Goal: Communication & Community: Answer question/provide support

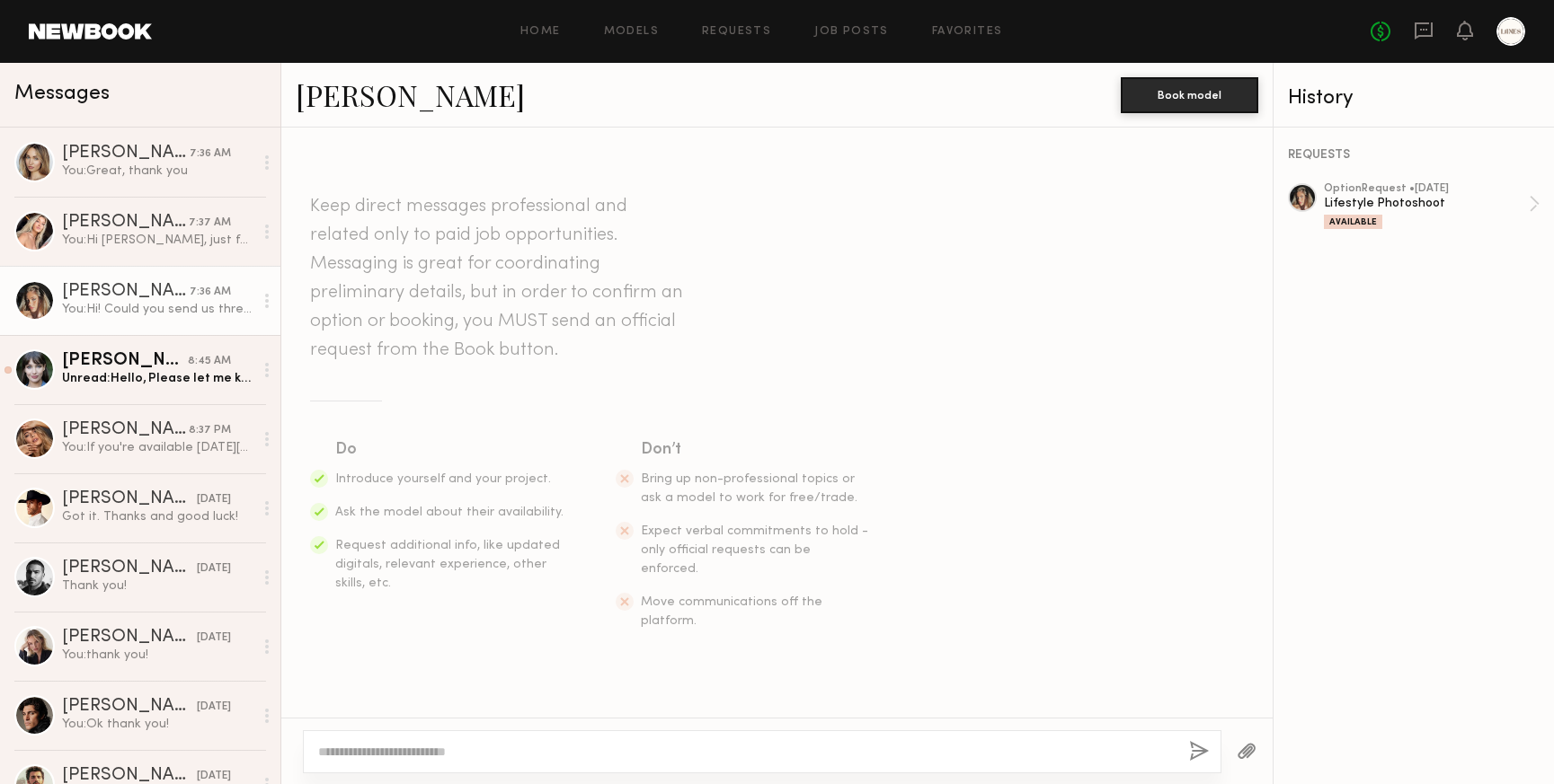
scroll to position [228, 0]
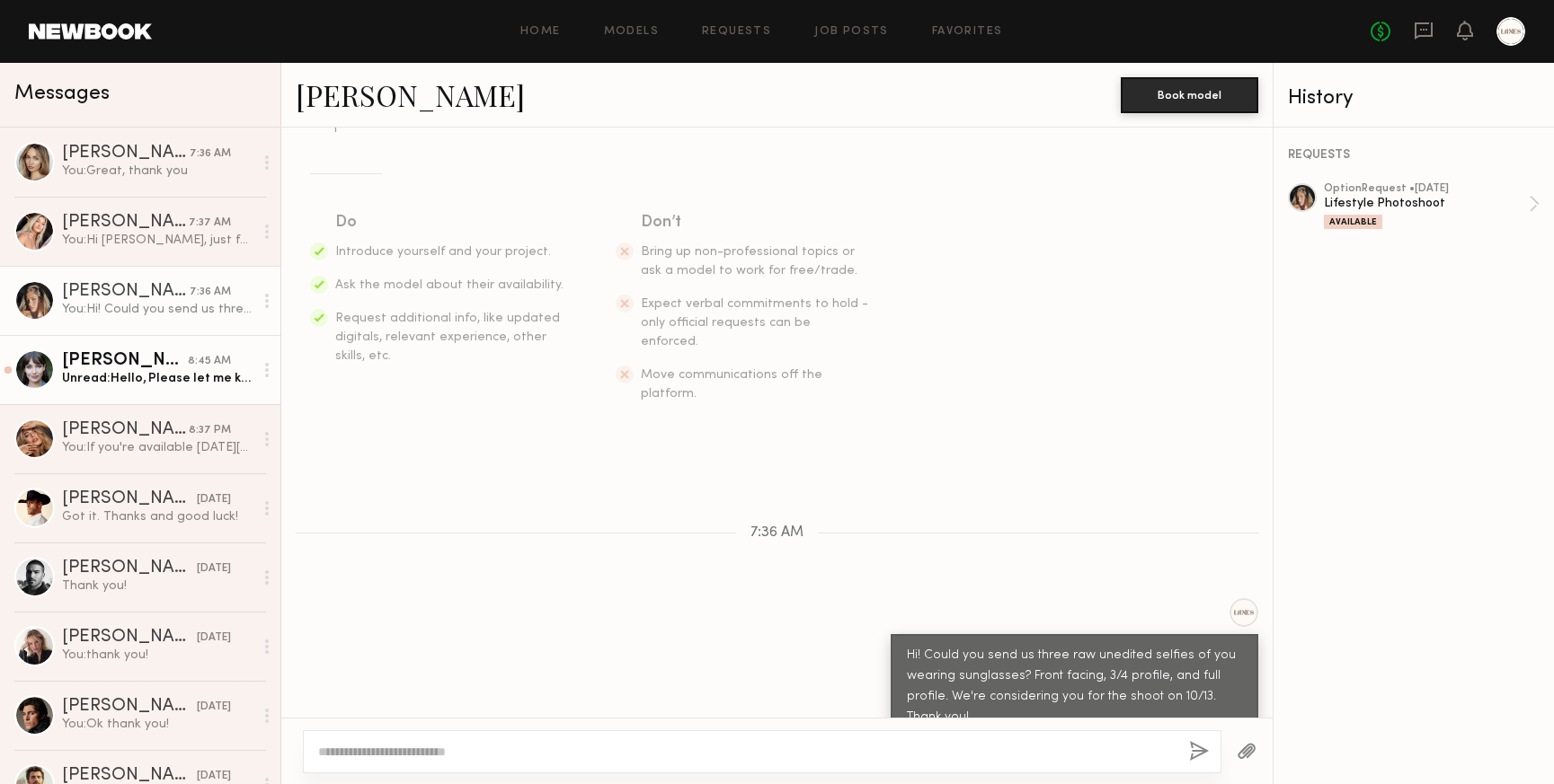
click at [108, 384] on div "Unread: Hello, Please let me know if you confirm 10/13 or not please? Thank you…" at bounding box center [158, 379] width 191 height 17
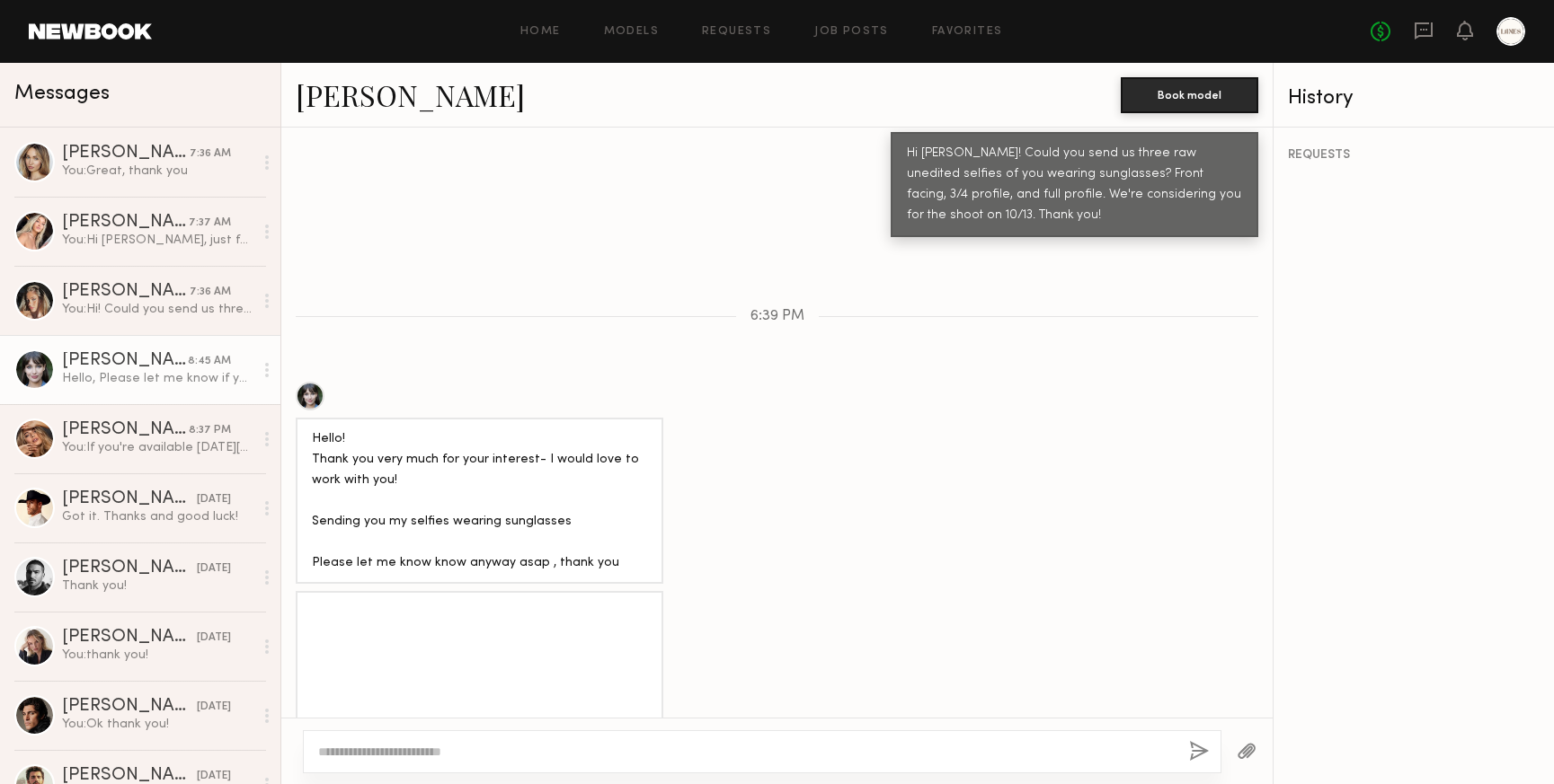
scroll to position [638, 0]
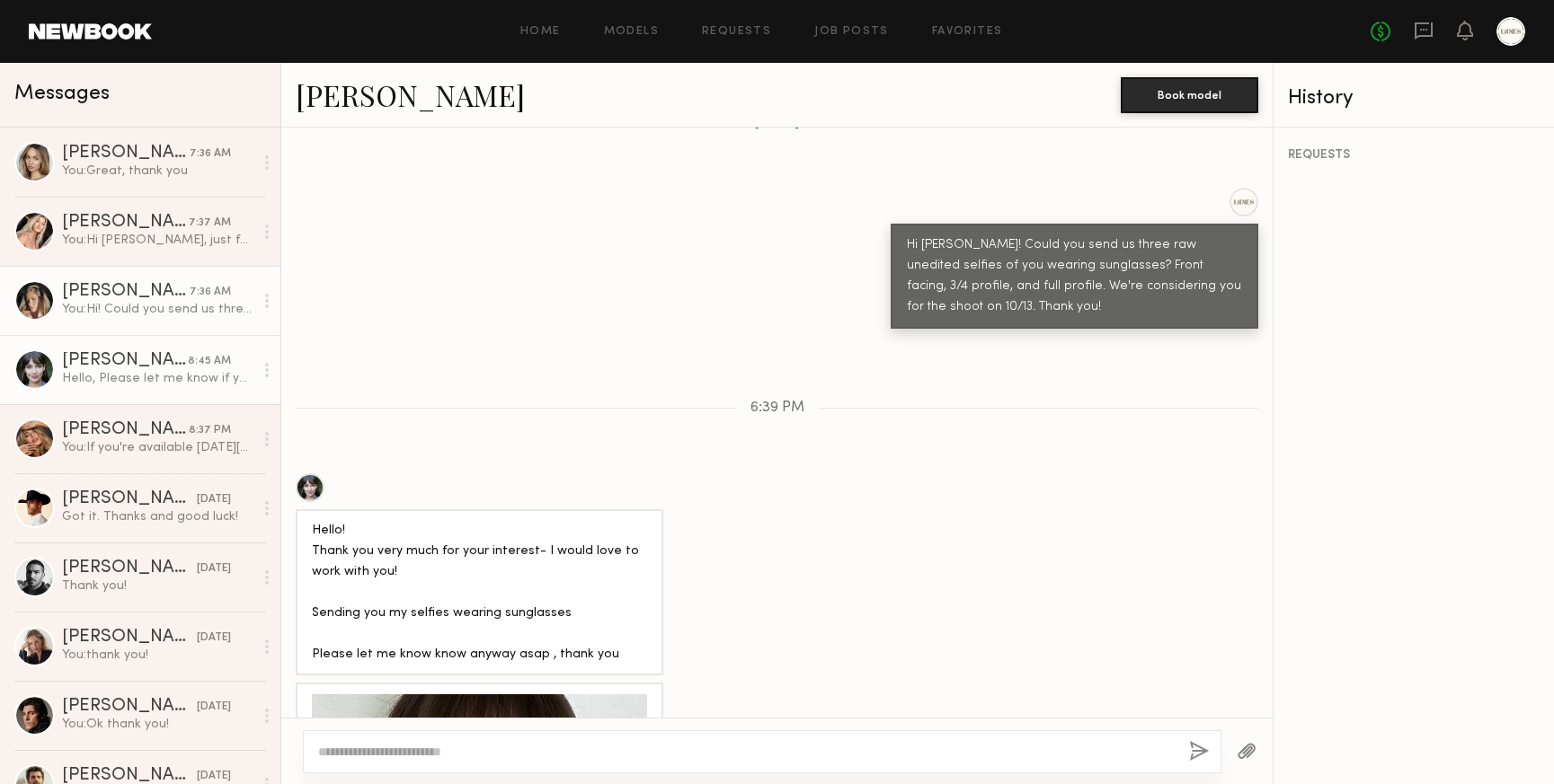
click at [110, 309] on div "You: Hi! Could you send us three raw unedited selfies of you wearing sunglasses…" at bounding box center [158, 310] width 191 height 17
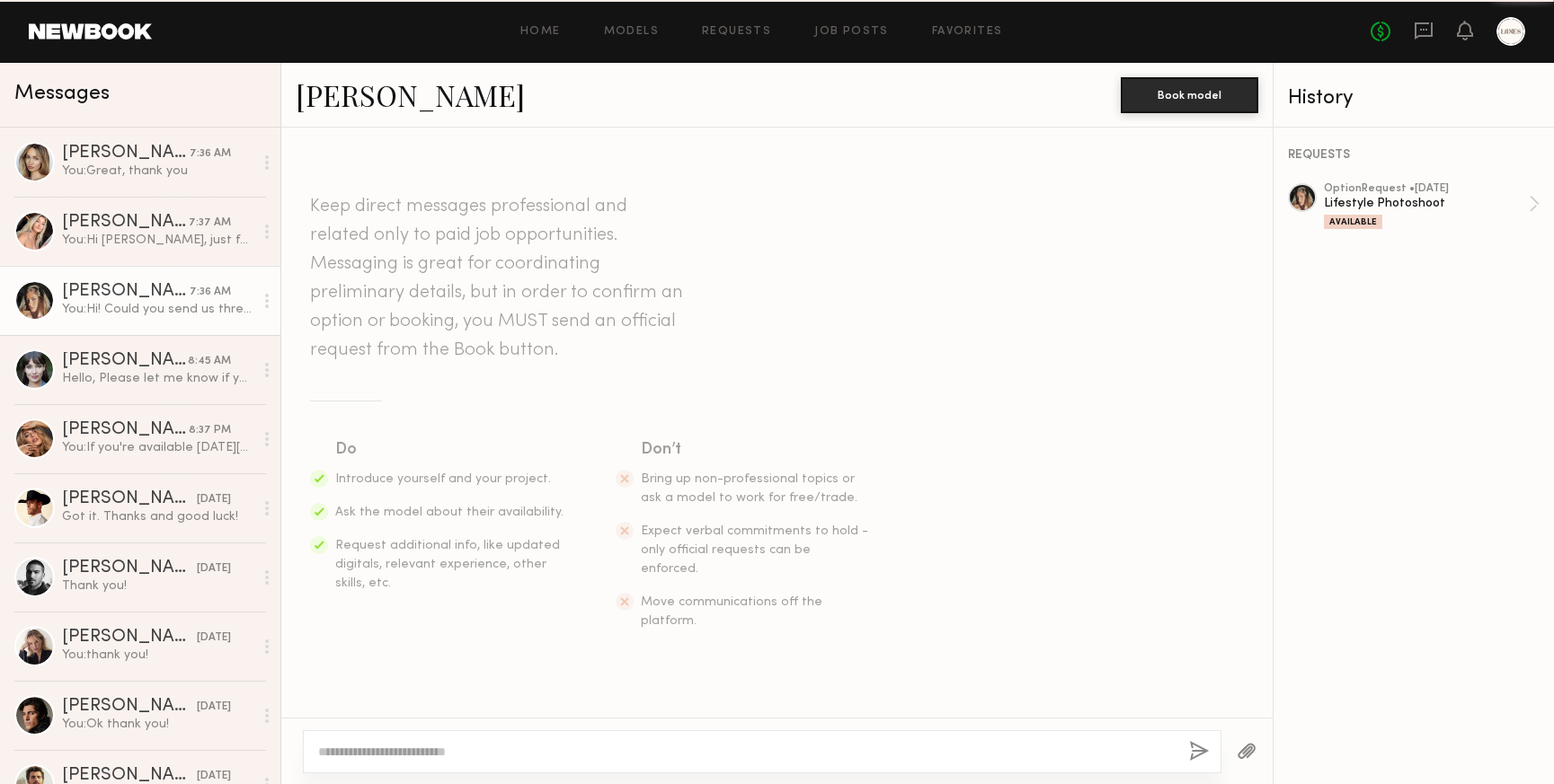
scroll to position [228, 0]
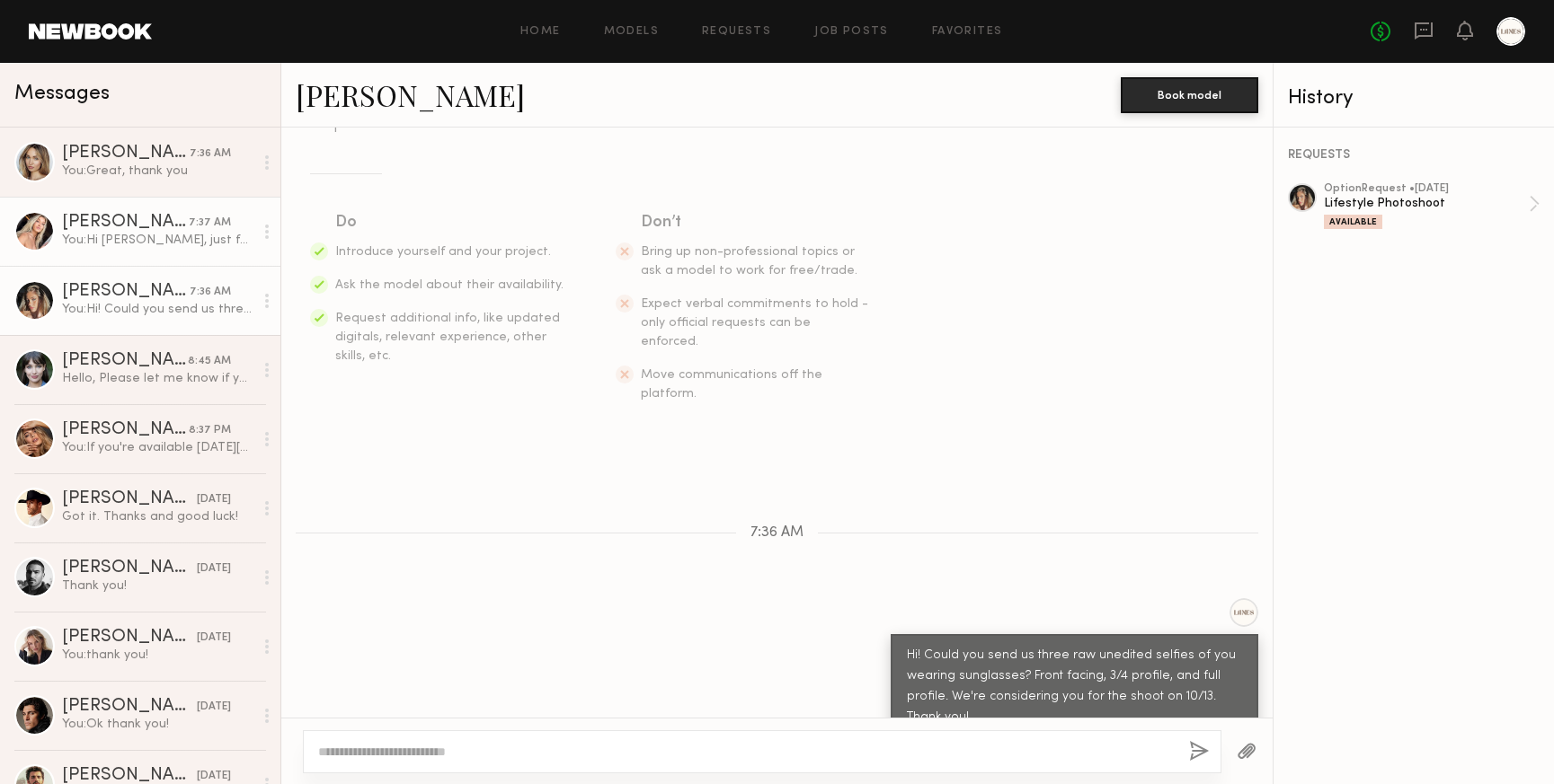
click at [113, 237] on div "You: Hi Melani, just following up on the above request - are you able to send u…" at bounding box center [158, 240] width 191 height 17
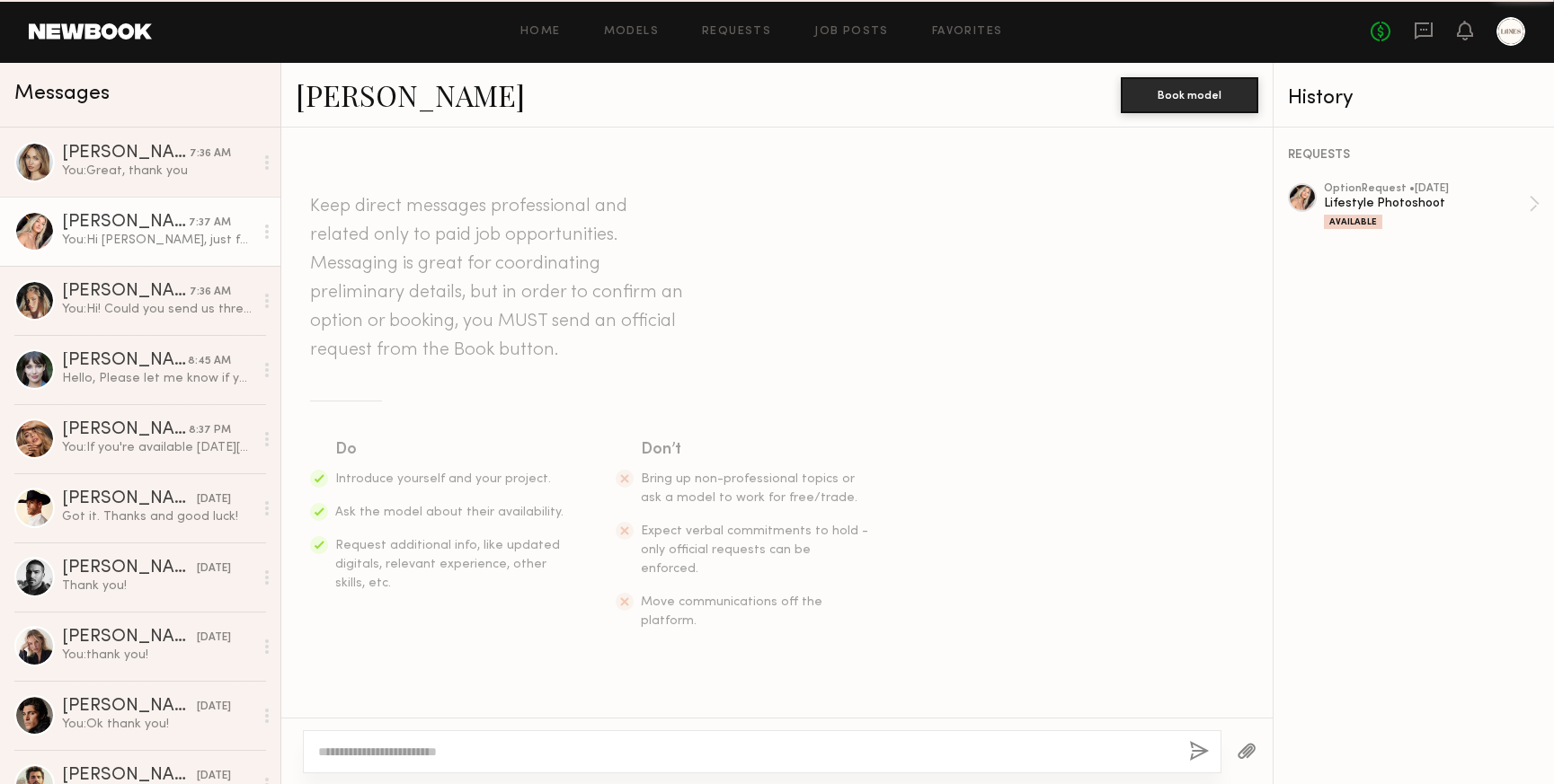
scroll to position [434, 0]
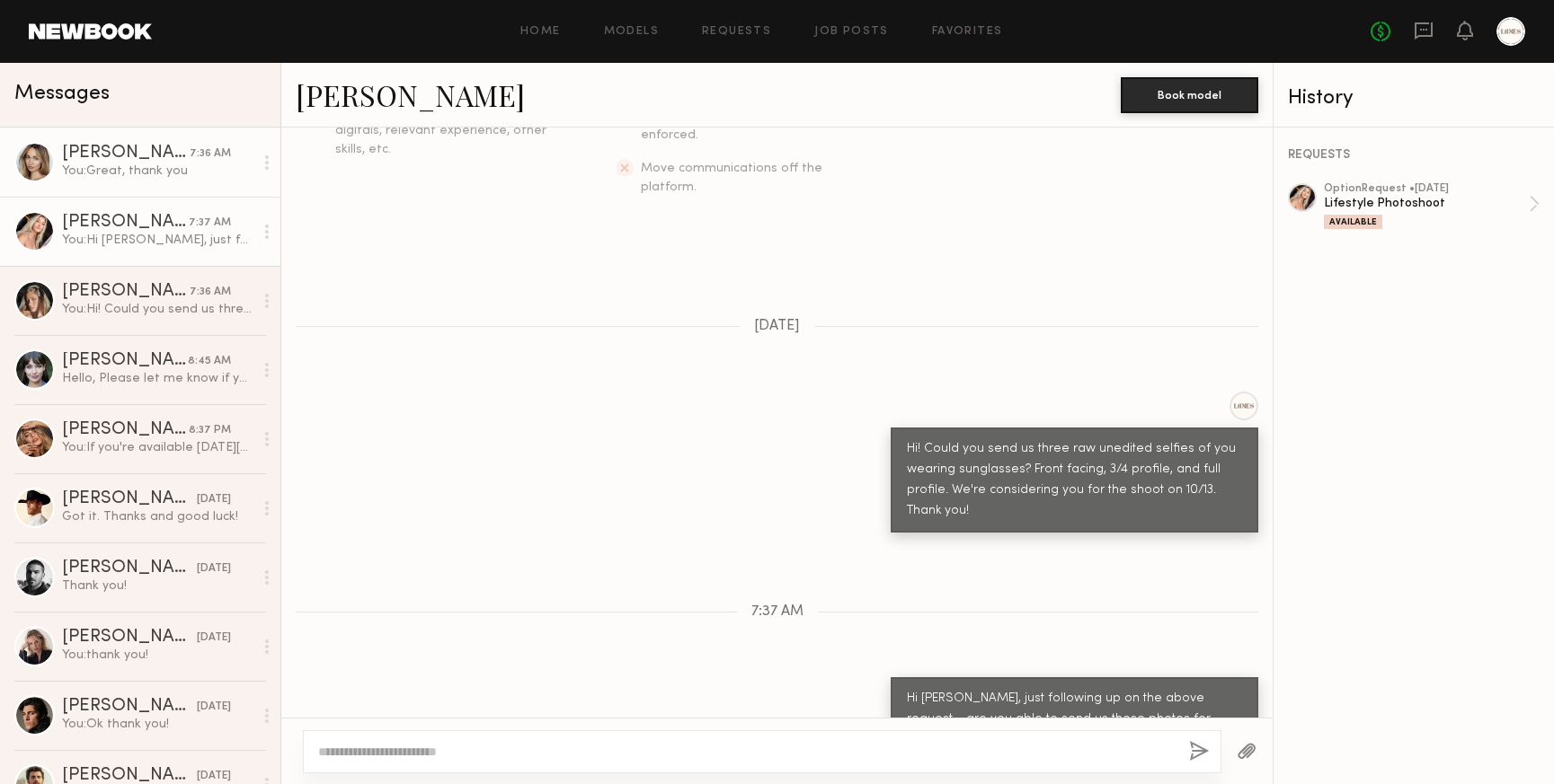
click at [115, 165] on div "You: Great, thank you" at bounding box center [158, 171] width 191 height 17
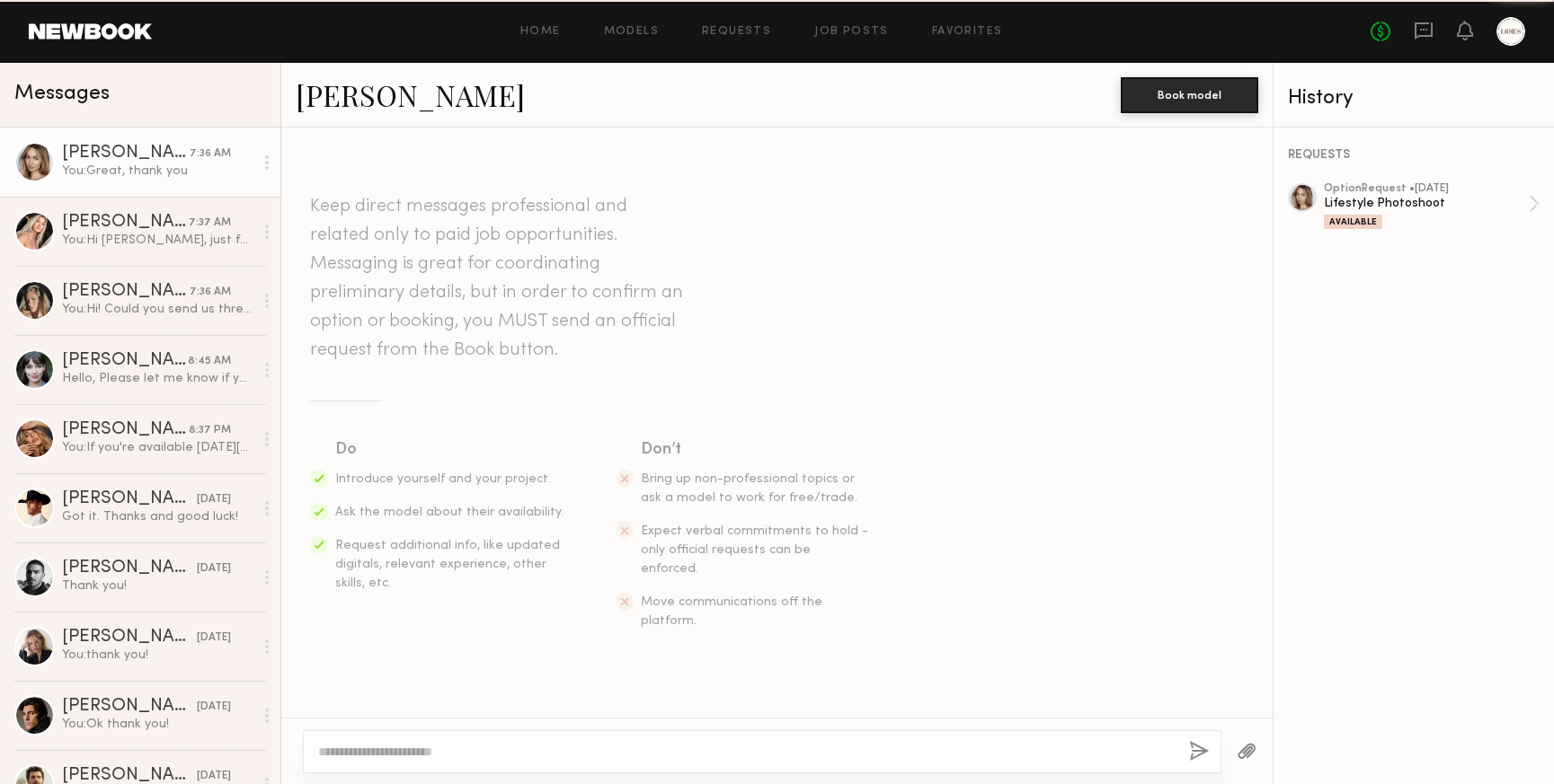
scroll to position [520, 0]
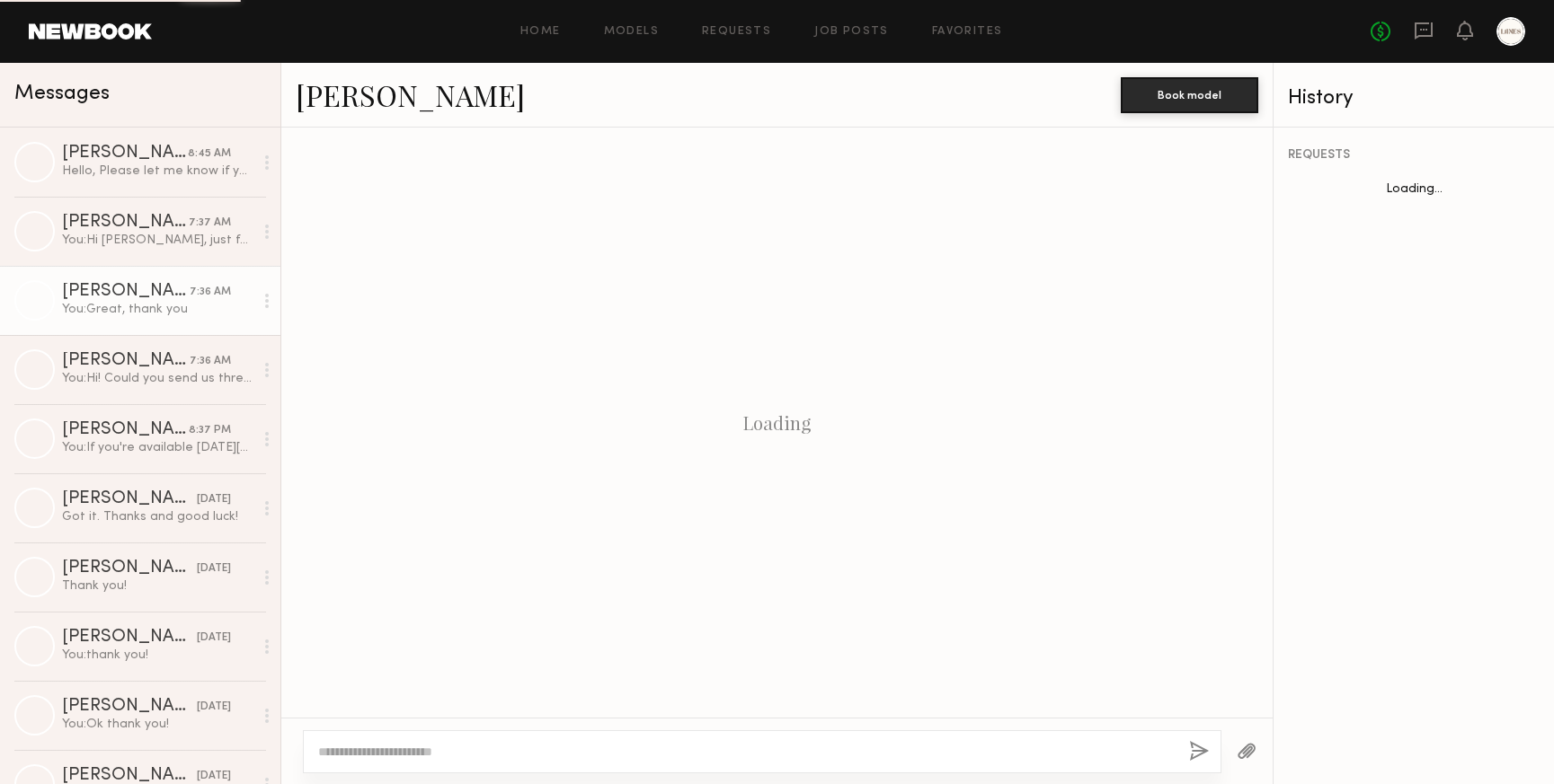
scroll to position [520, 0]
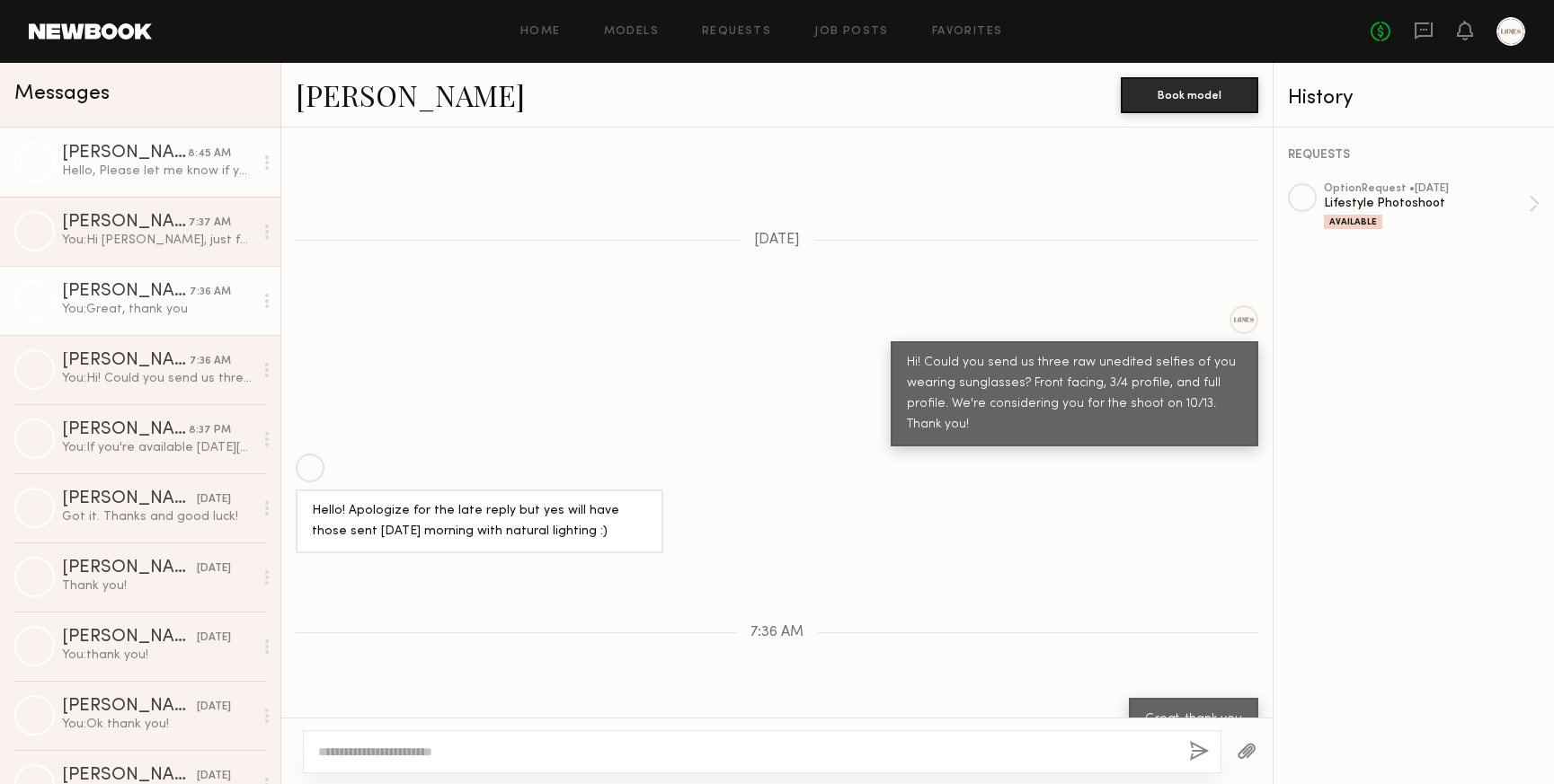
click at [120, 176] on div "Hello, Please let me know if you confirm 10/13 or not please? Thank you very mu…" at bounding box center [158, 171] width 191 height 17
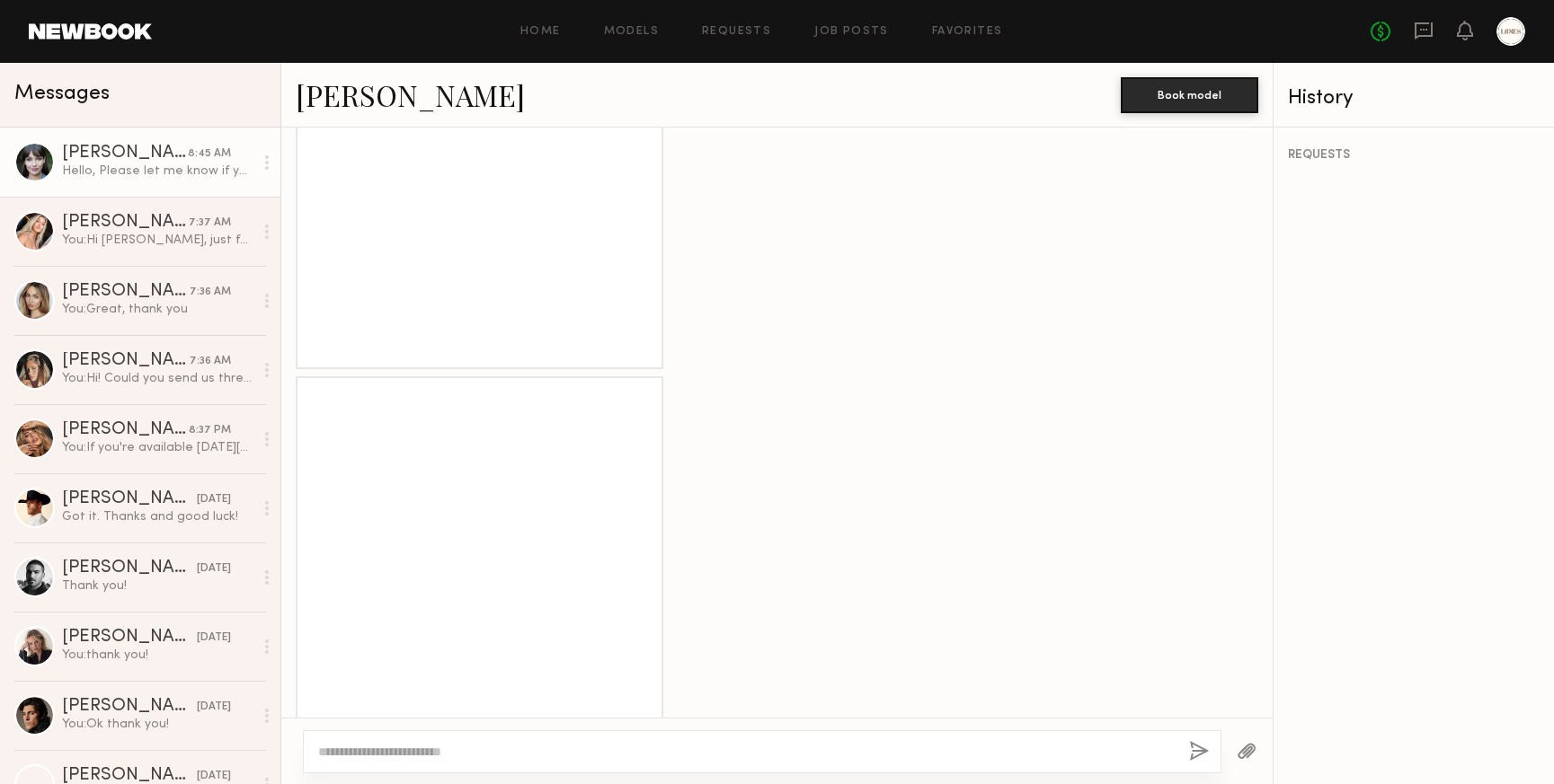
scroll to position [4085, 0]
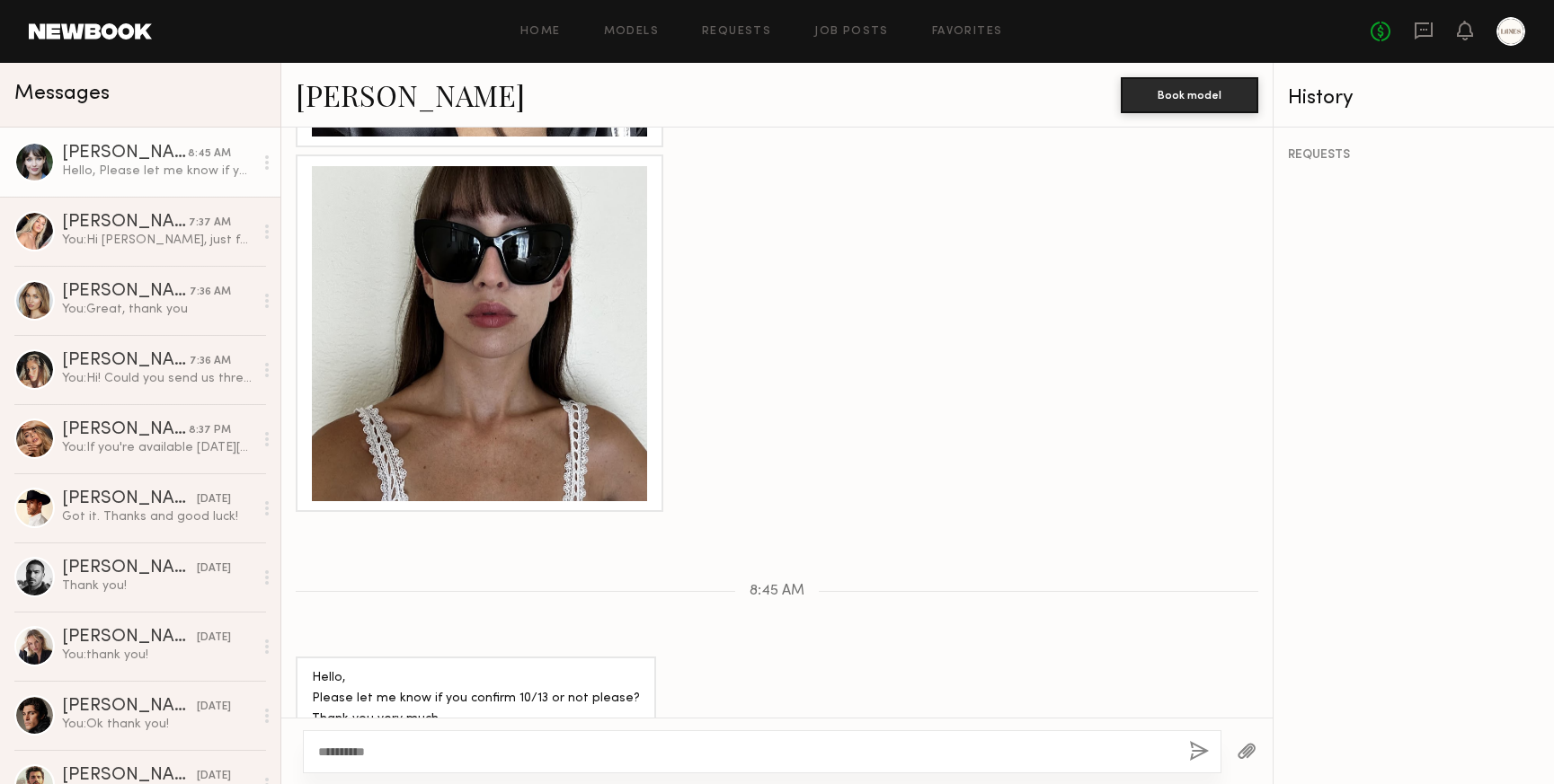
type textarea "**********"
drag, startPoint x: 393, startPoint y: 754, endPoint x: 256, endPoint y: 732, distance: 138.8
click at [258, 733] on div "Messages [PERSON_NAME] 8:45 AM Hello, Please let me know if you confirm 10/13 o…" at bounding box center [777, 424] width 1554 height 722
click at [822, 396] on div at bounding box center [777, 334] width 992 height 358
click at [122, 303] on div "You: Great, thank you" at bounding box center [158, 310] width 191 height 17
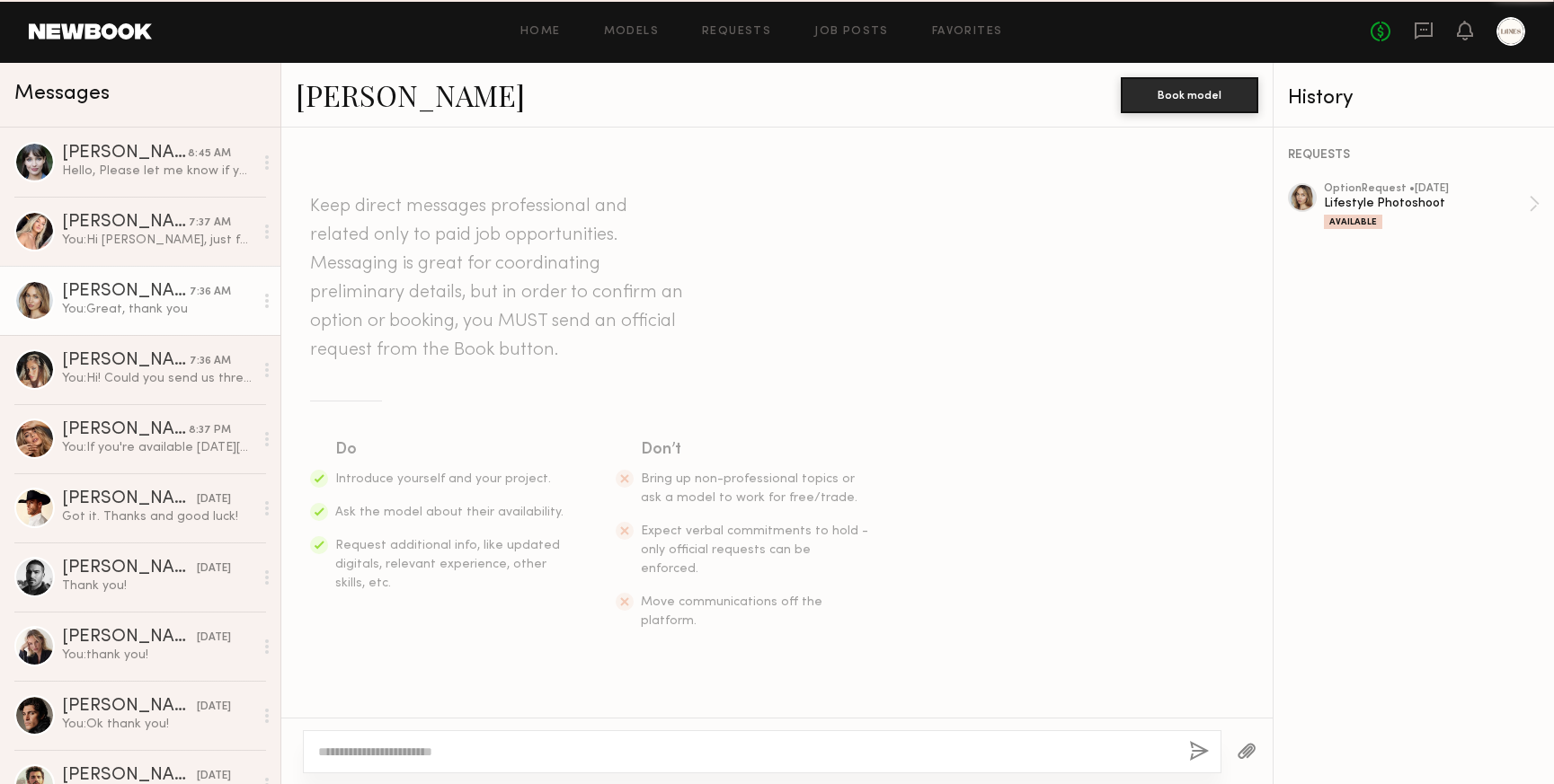
scroll to position [520, 0]
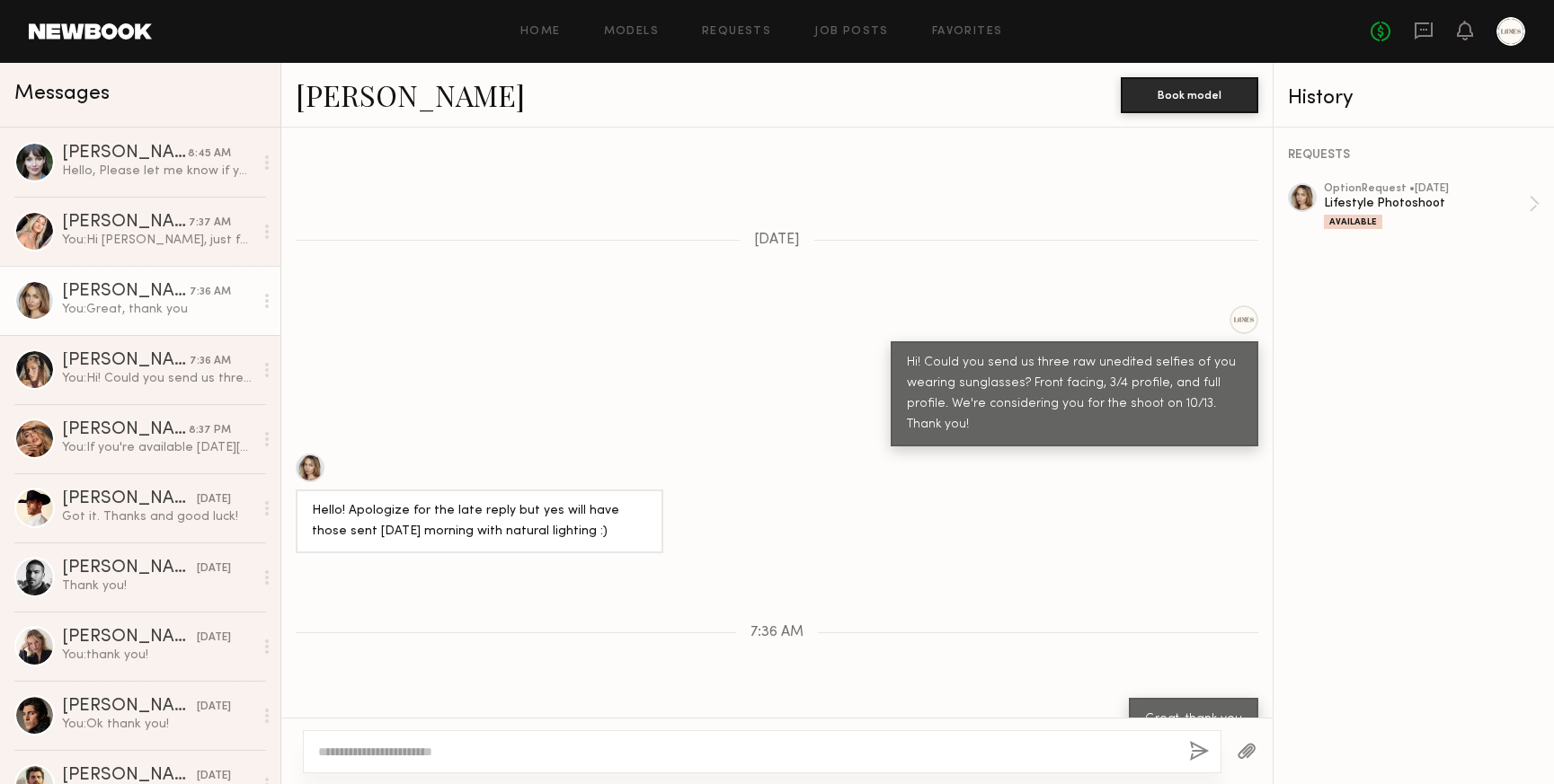
click at [321, 100] on link "[PERSON_NAME]" at bounding box center [410, 95] width 230 height 38
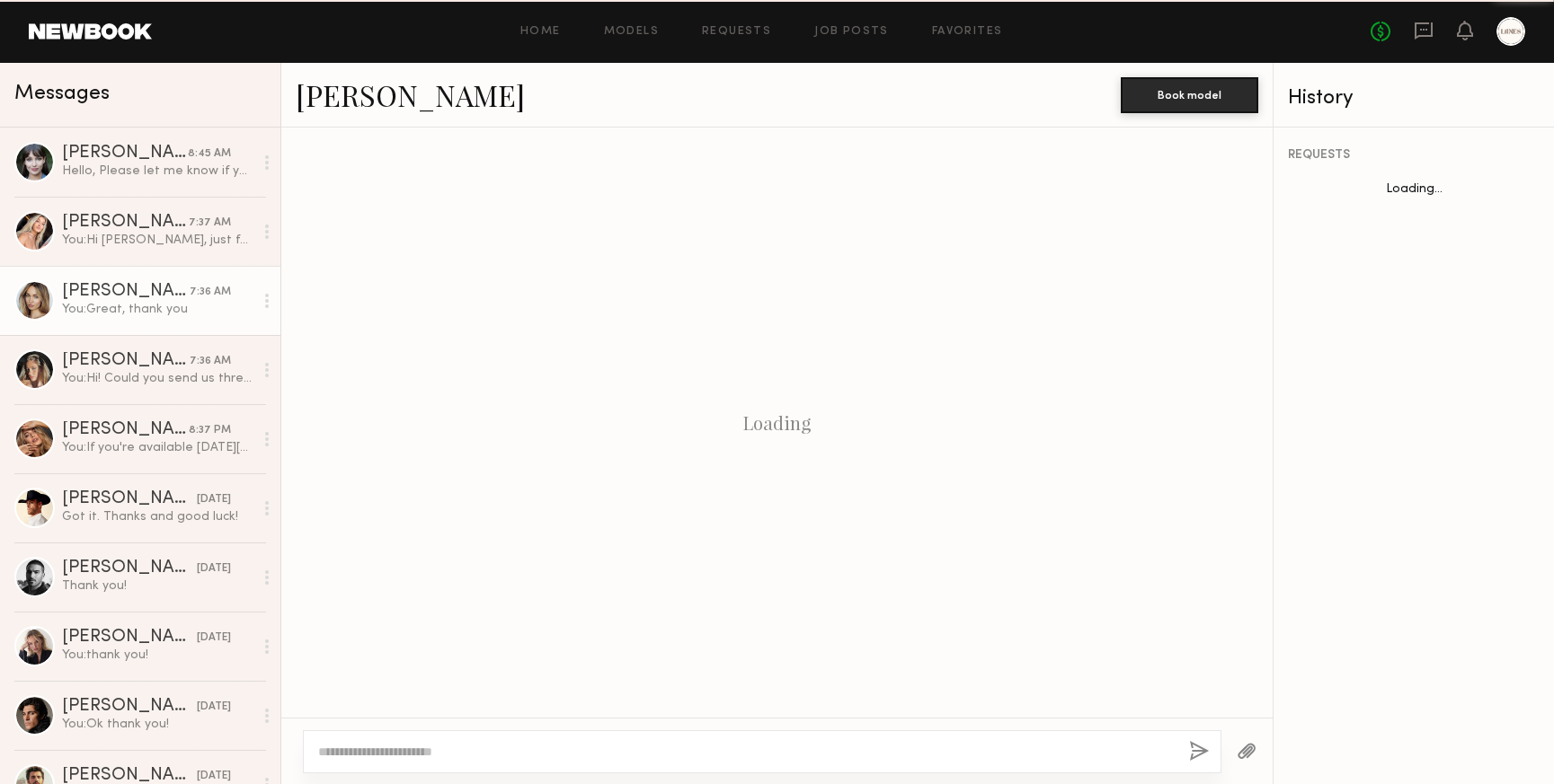
scroll to position [520, 0]
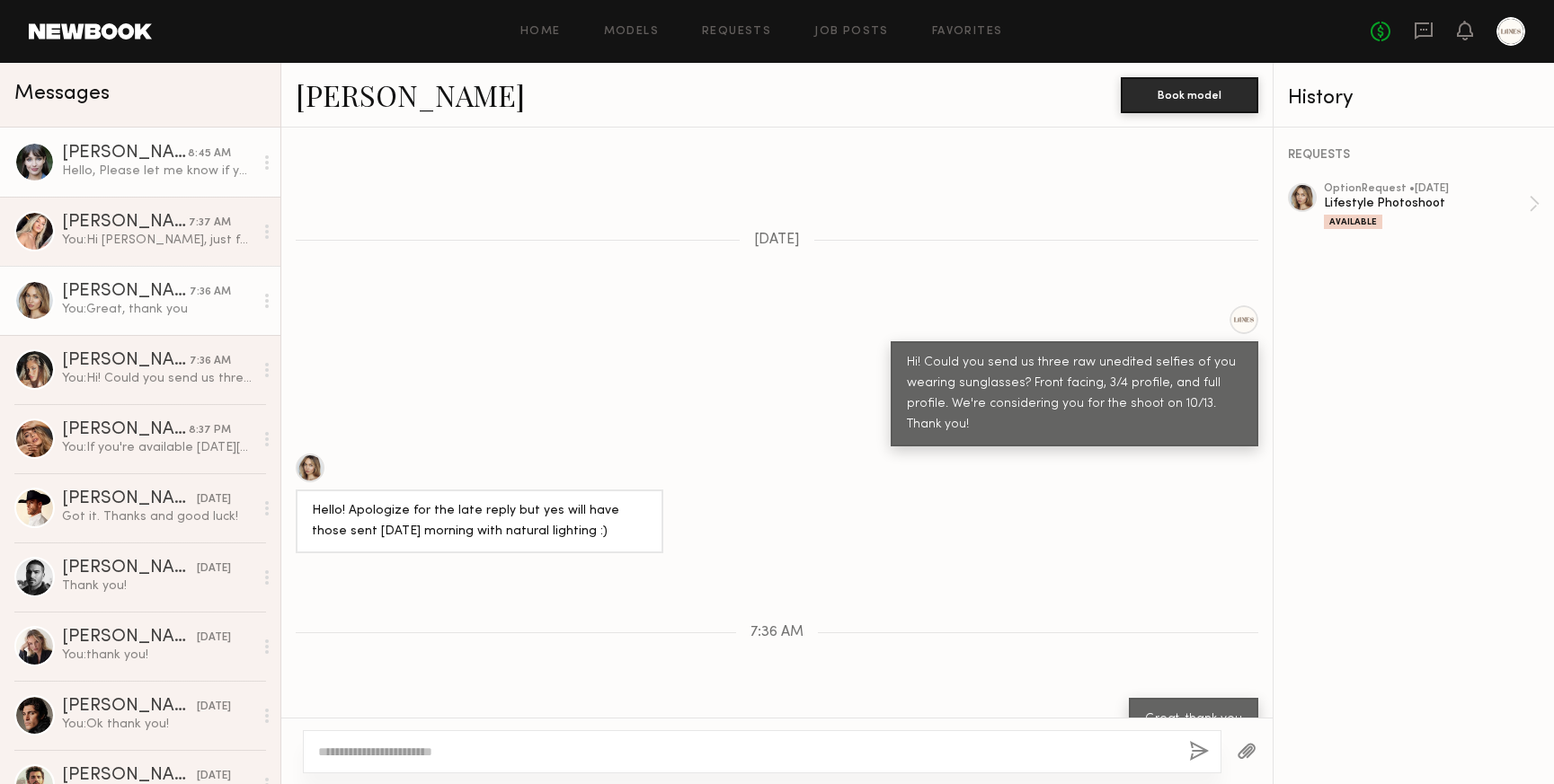
click at [120, 162] on div "[PERSON_NAME]" at bounding box center [125, 153] width 126 height 18
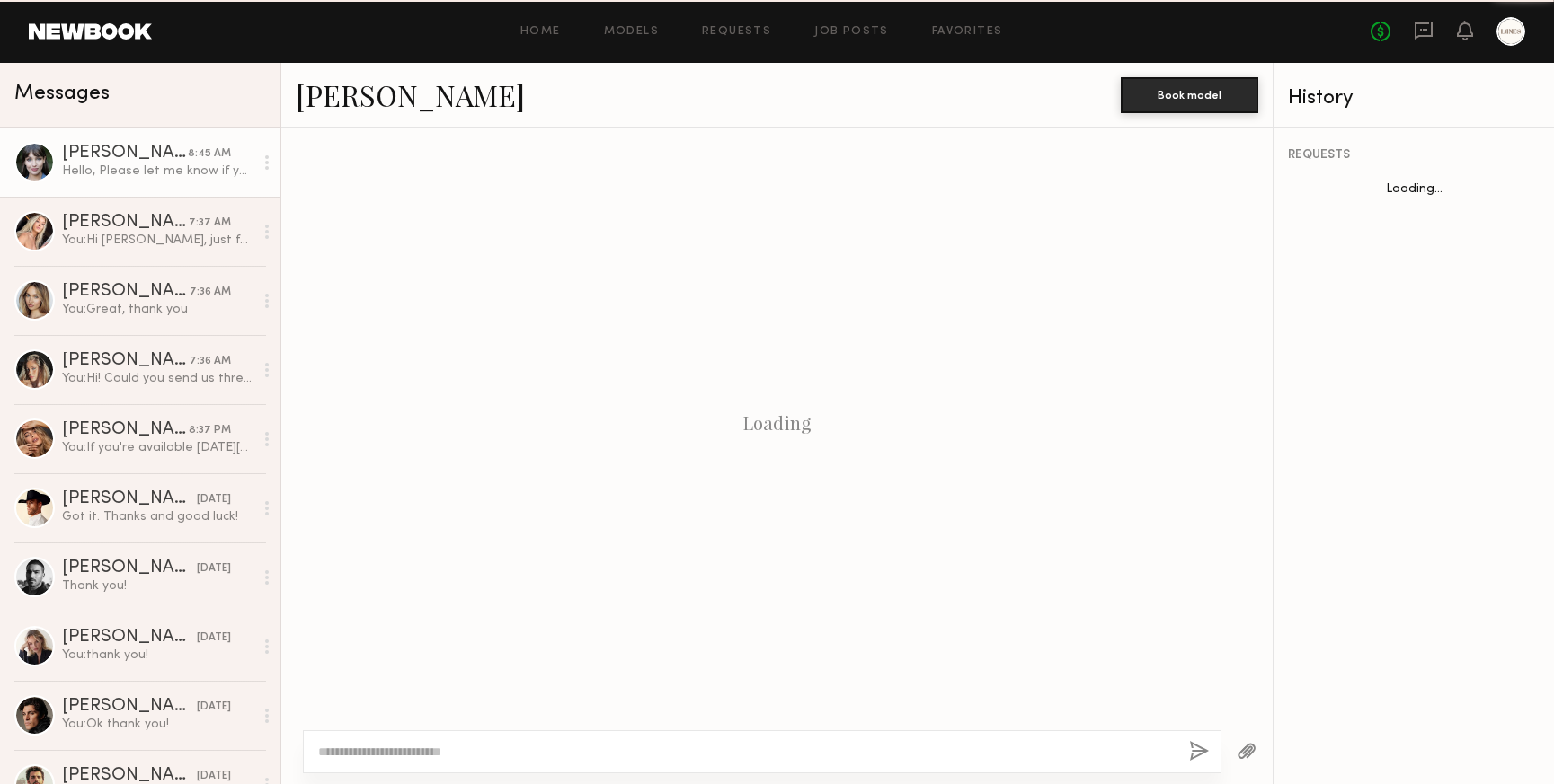
scroll to position [3108, 0]
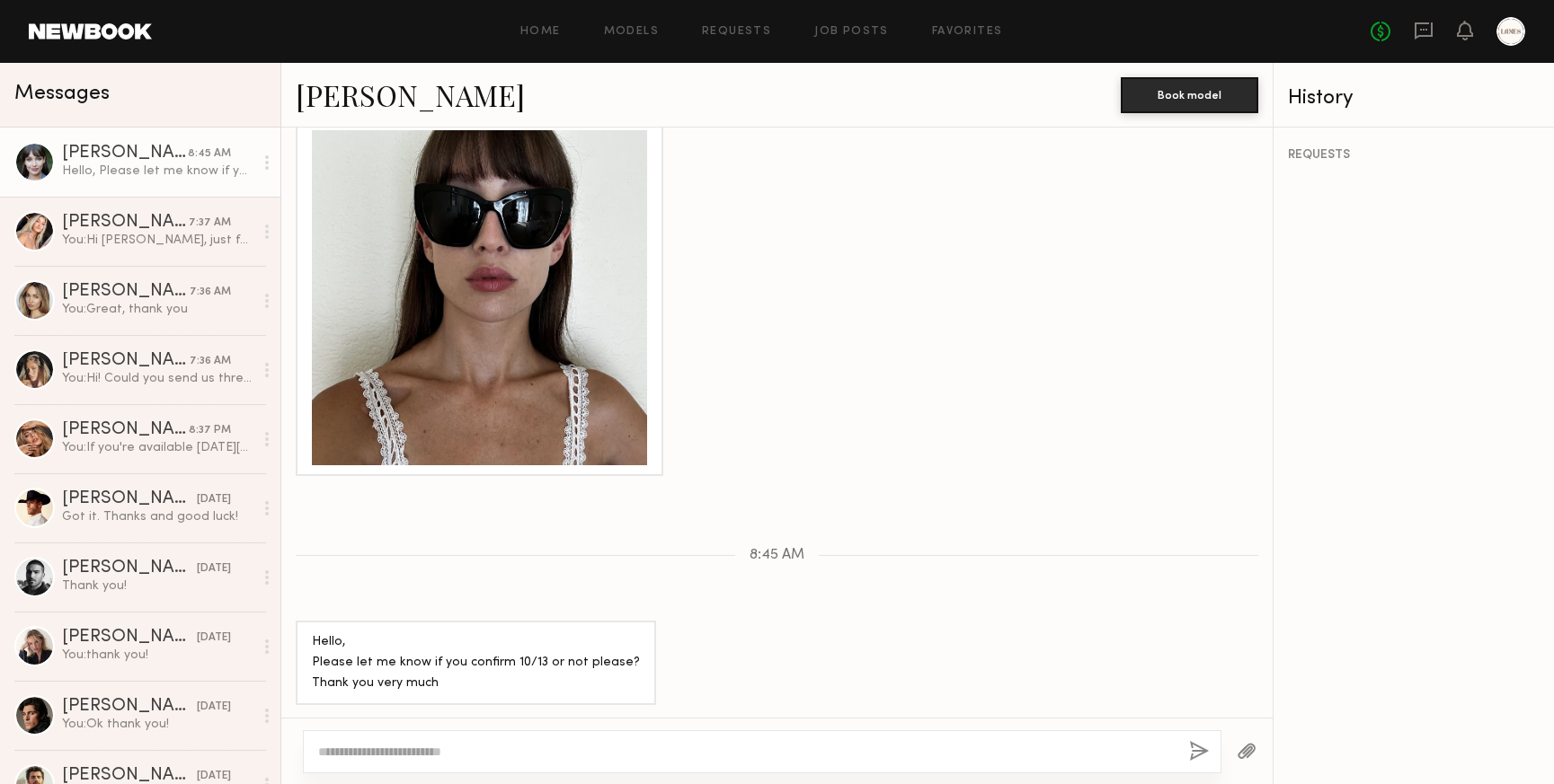
click at [482, 739] on div at bounding box center [762, 751] width 919 height 43
click at [449, 755] on textarea at bounding box center [747, 751] width 857 height 18
click at [351, 94] on link "[PERSON_NAME]" at bounding box center [410, 95] width 230 height 38
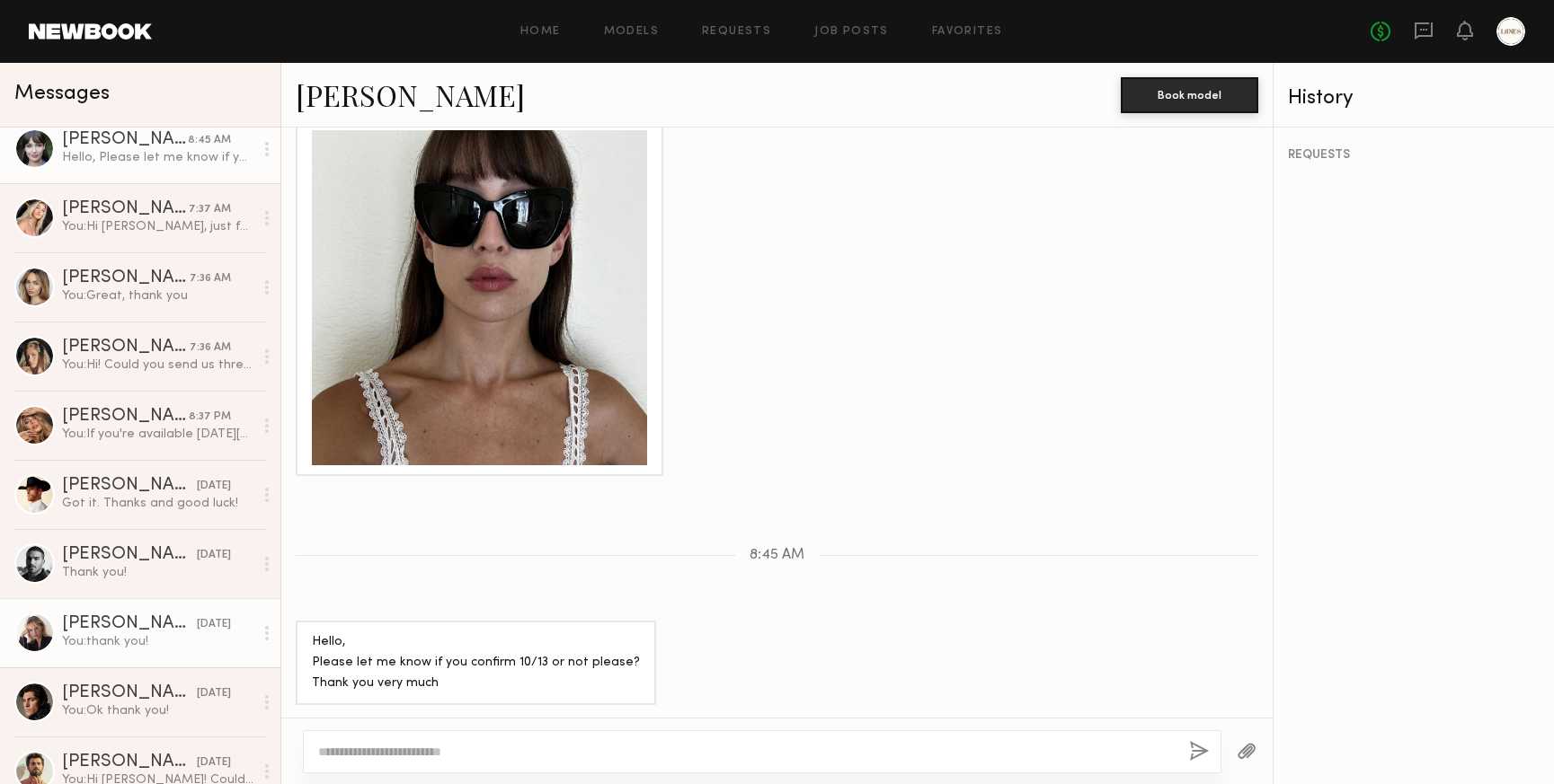
scroll to position [0, 0]
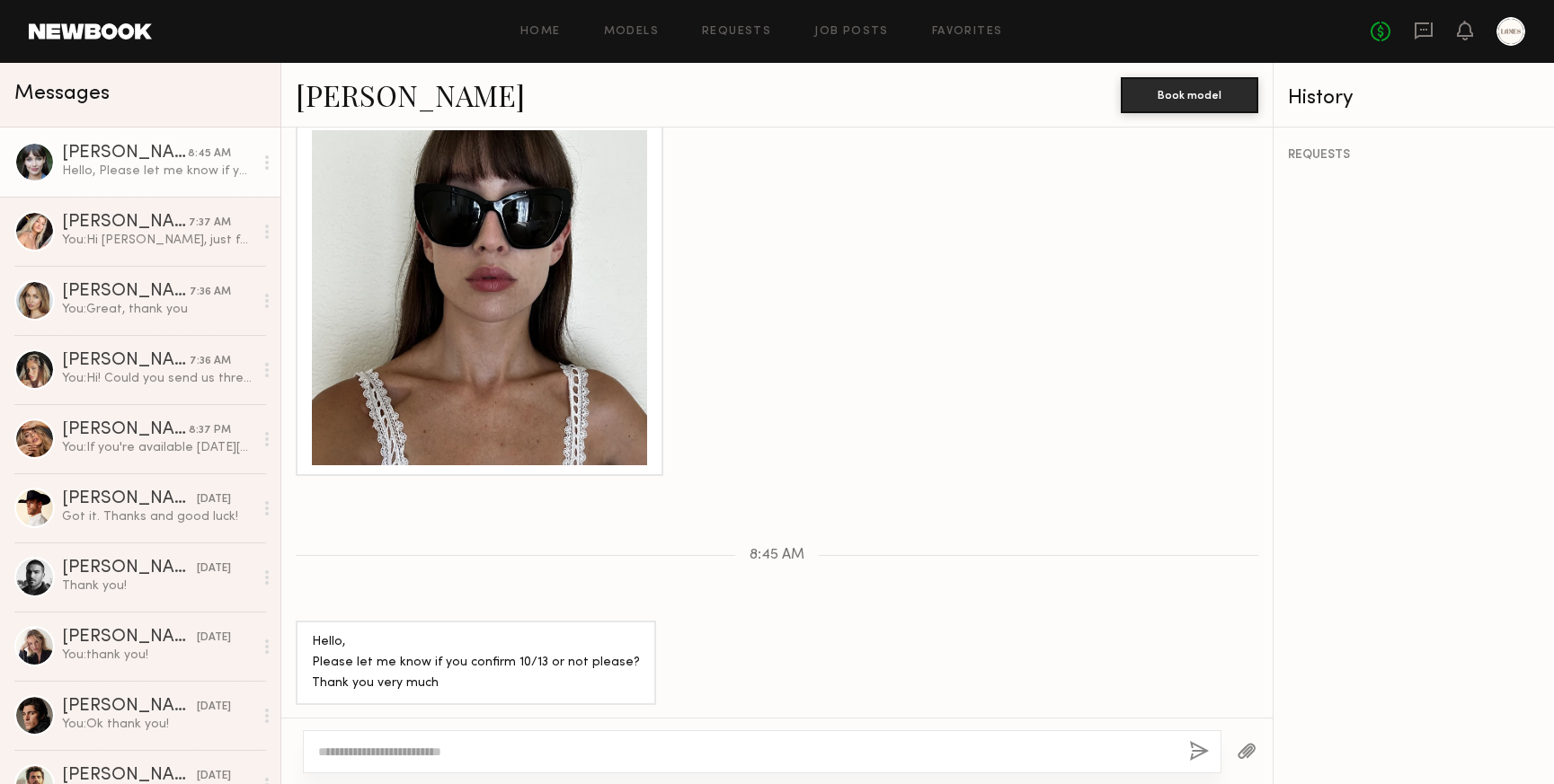
click at [395, 748] on textarea at bounding box center [747, 751] width 857 height 18
type textarea "******"
drag, startPoint x: 369, startPoint y: 749, endPoint x: 292, endPoint y: 747, distance: 77.0
click at [296, 749] on div "******" at bounding box center [777, 751] width 992 height 67
type textarea "**********"
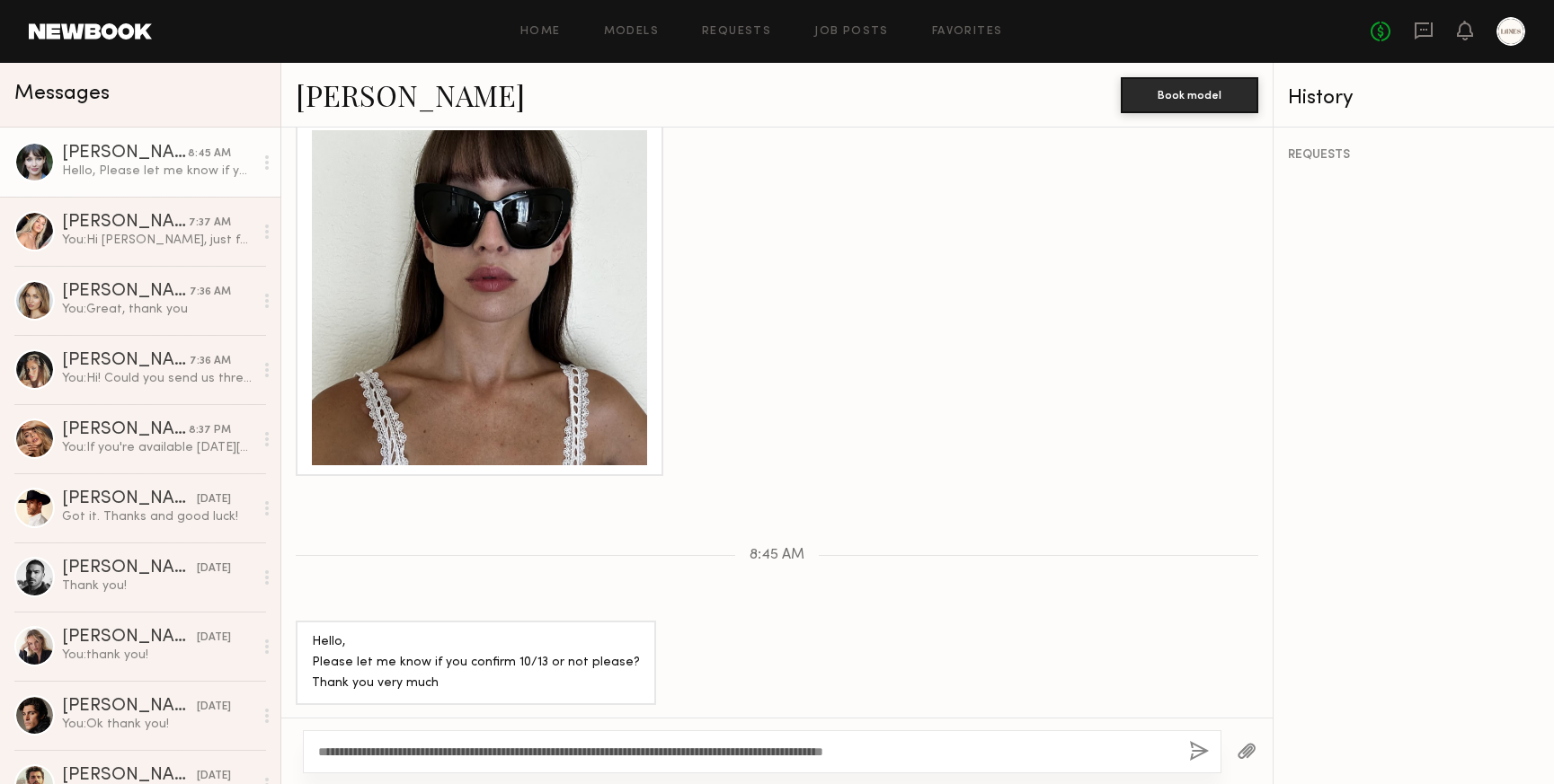
click at [1199, 745] on button "button" at bounding box center [1198, 751] width 20 height 22
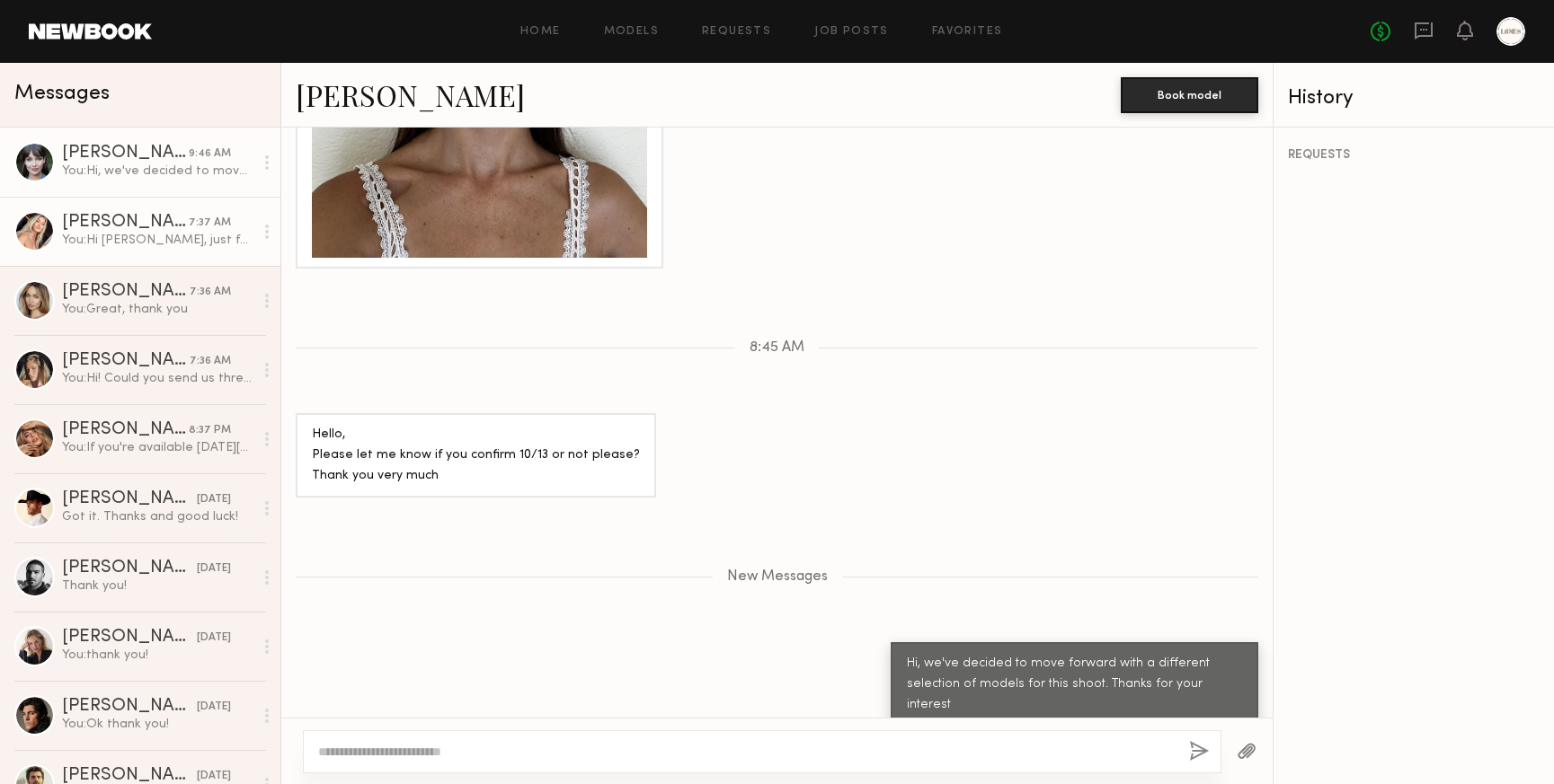
click at [124, 241] on div "You: Hi Melani, just following up on the above request - are you able to send u…" at bounding box center [158, 240] width 191 height 17
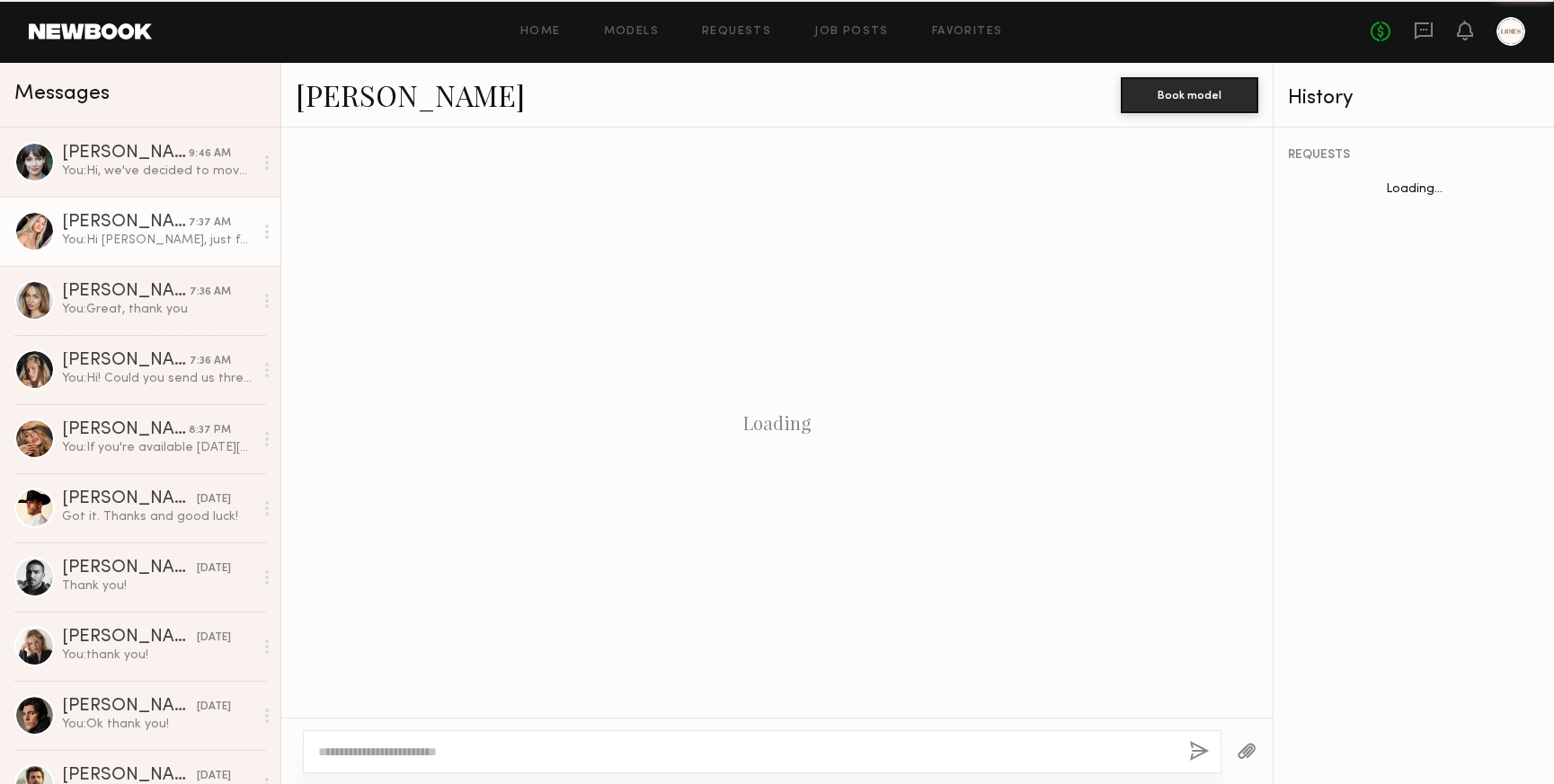
scroll to position [434, 0]
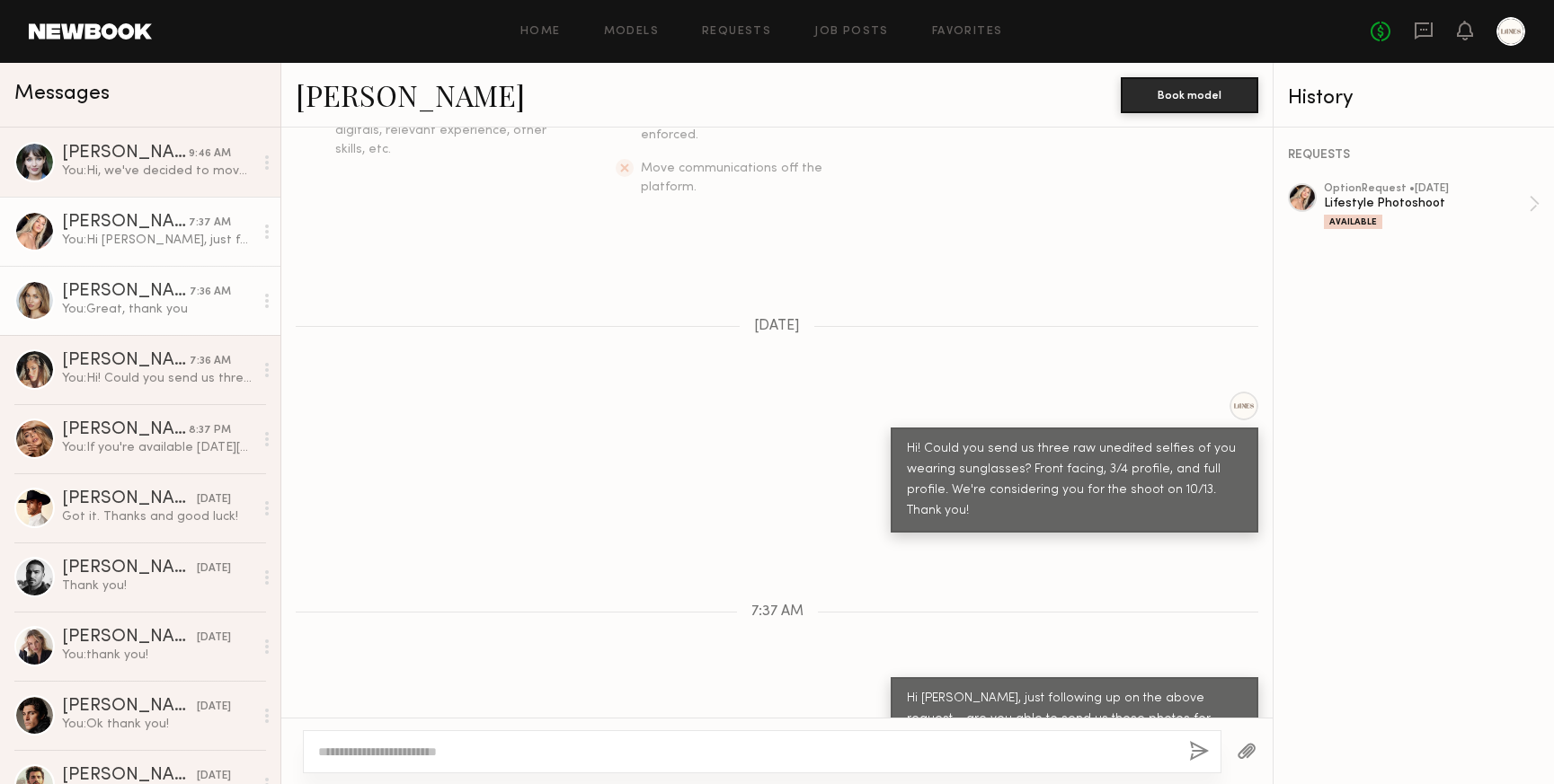
click at [114, 308] on div "You: Great, thank you" at bounding box center [158, 310] width 191 height 17
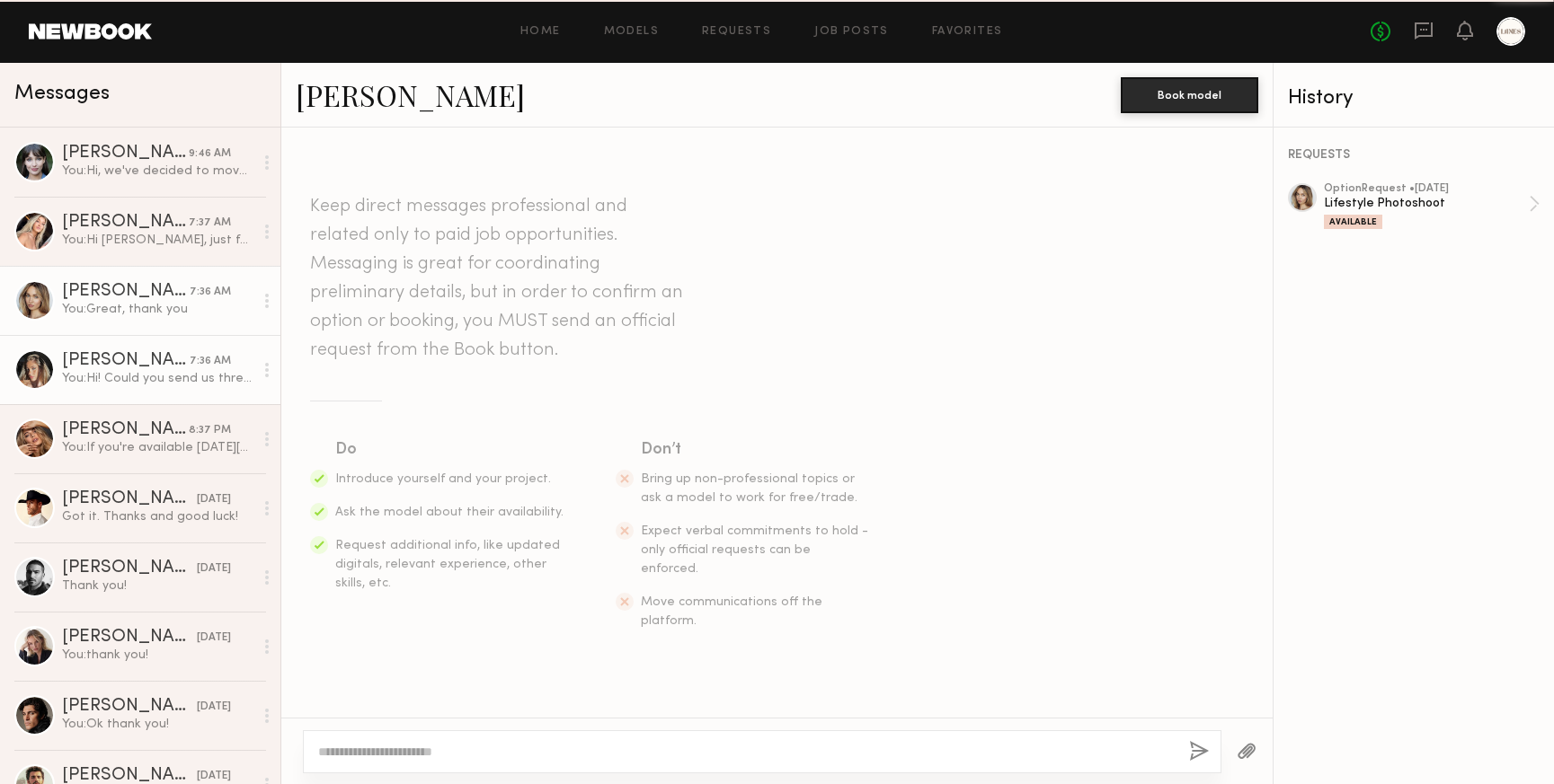
scroll to position [520, 0]
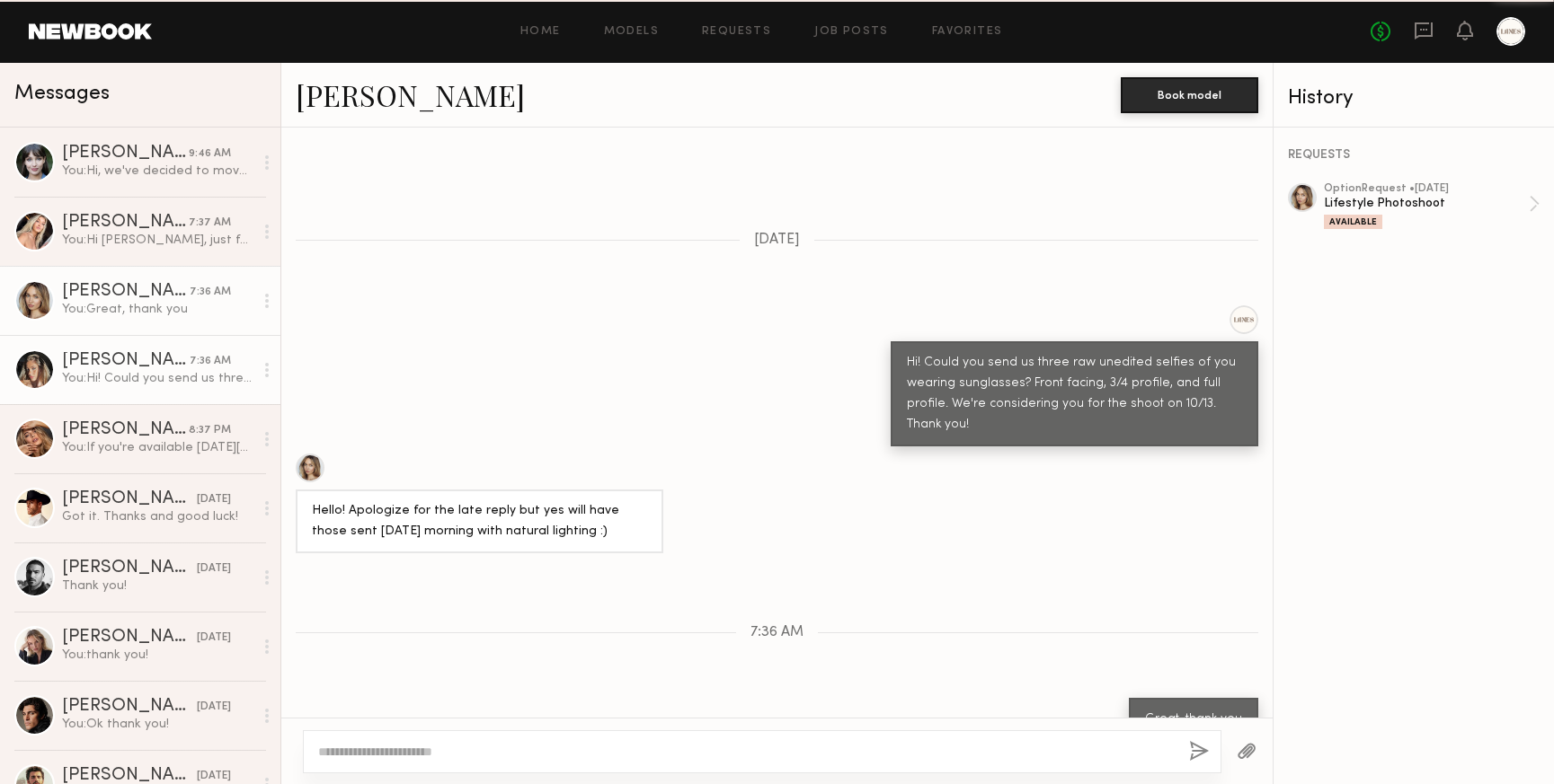
click at [109, 370] on div "You: Hi! Could you send us three raw unedited selfies of you wearing sunglasses…" at bounding box center [158, 379] width 191 height 17
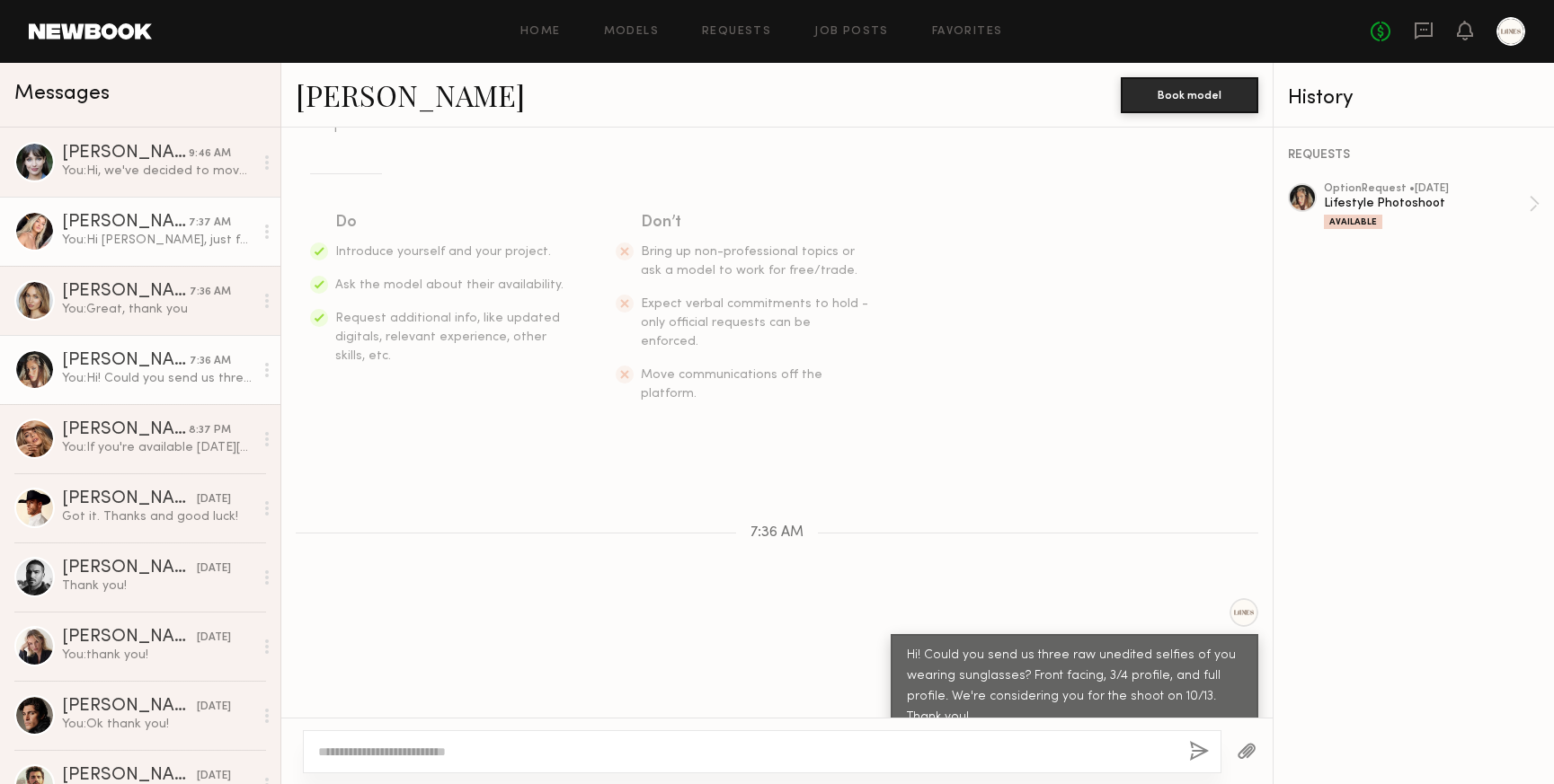
click at [127, 250] on link "Melani C. 7:37 AM You: Hi Melani, just following up on the above request - are …" at bounding box center [140, 231] width 280 height 69
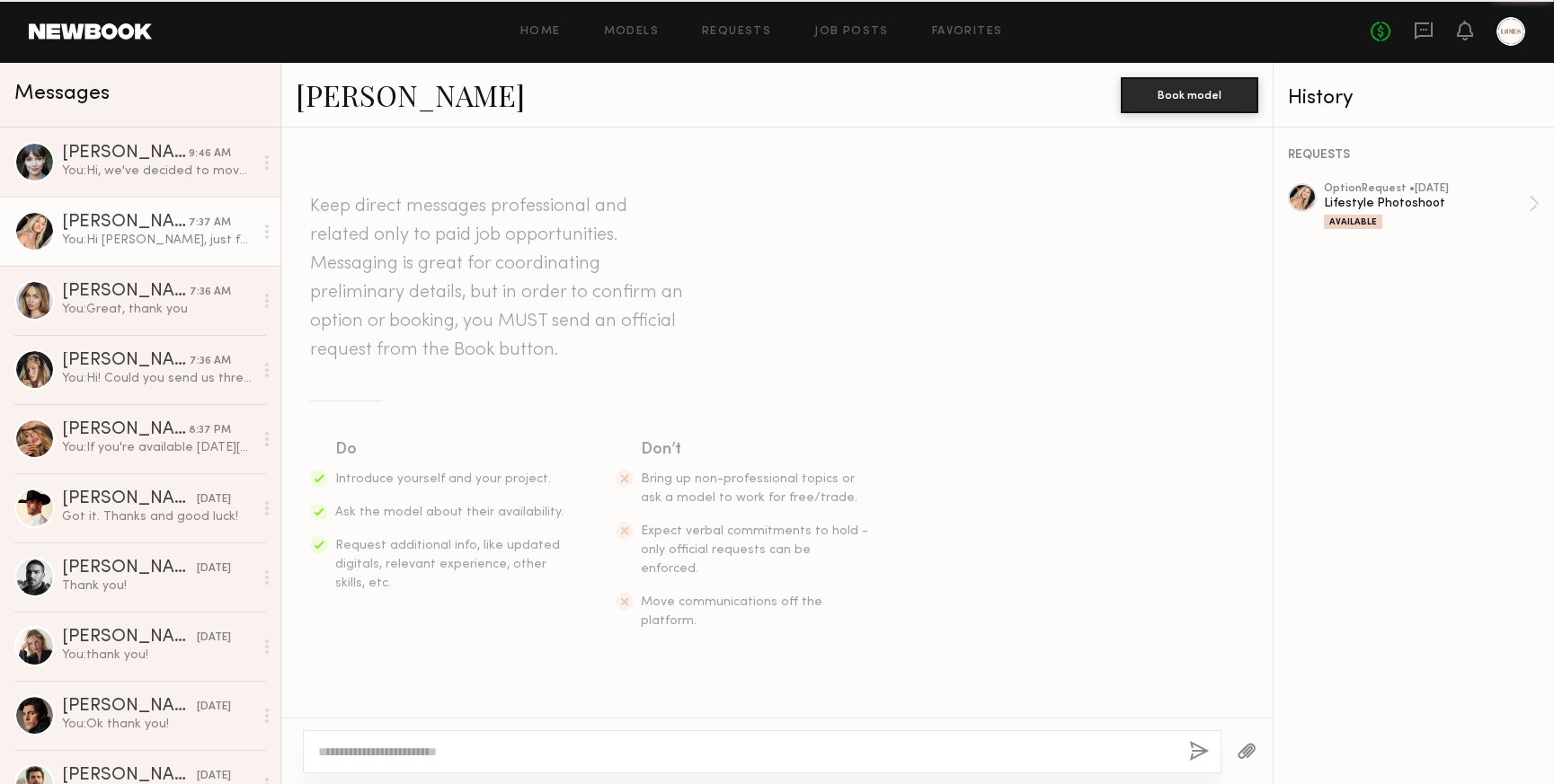
scroll to position [434, 0]
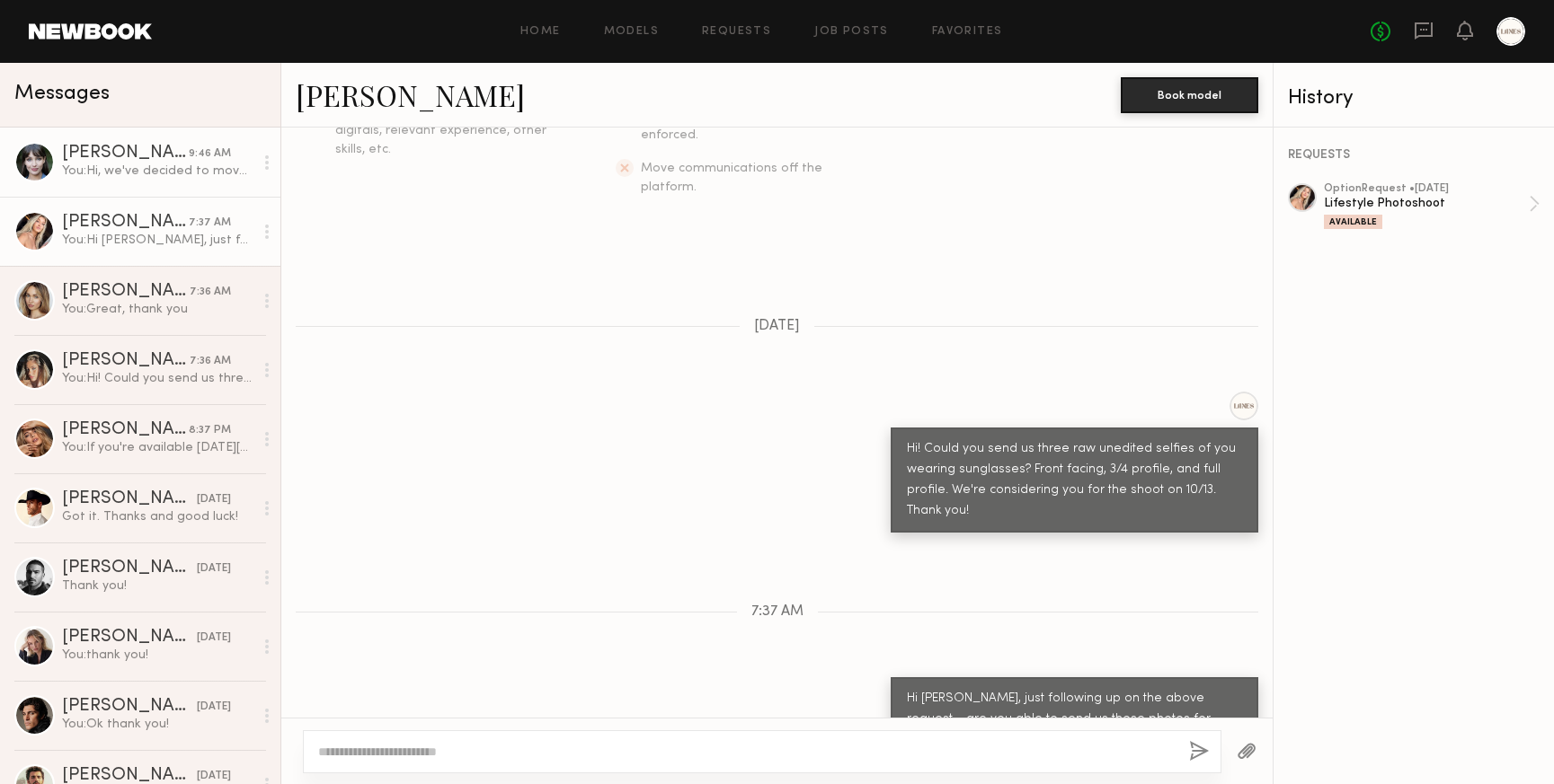
click at [157, 170] on div "You: Hi, we've decided to move forward with a different selection of models for…" at bounding box center [158, 171] width 191 height 17
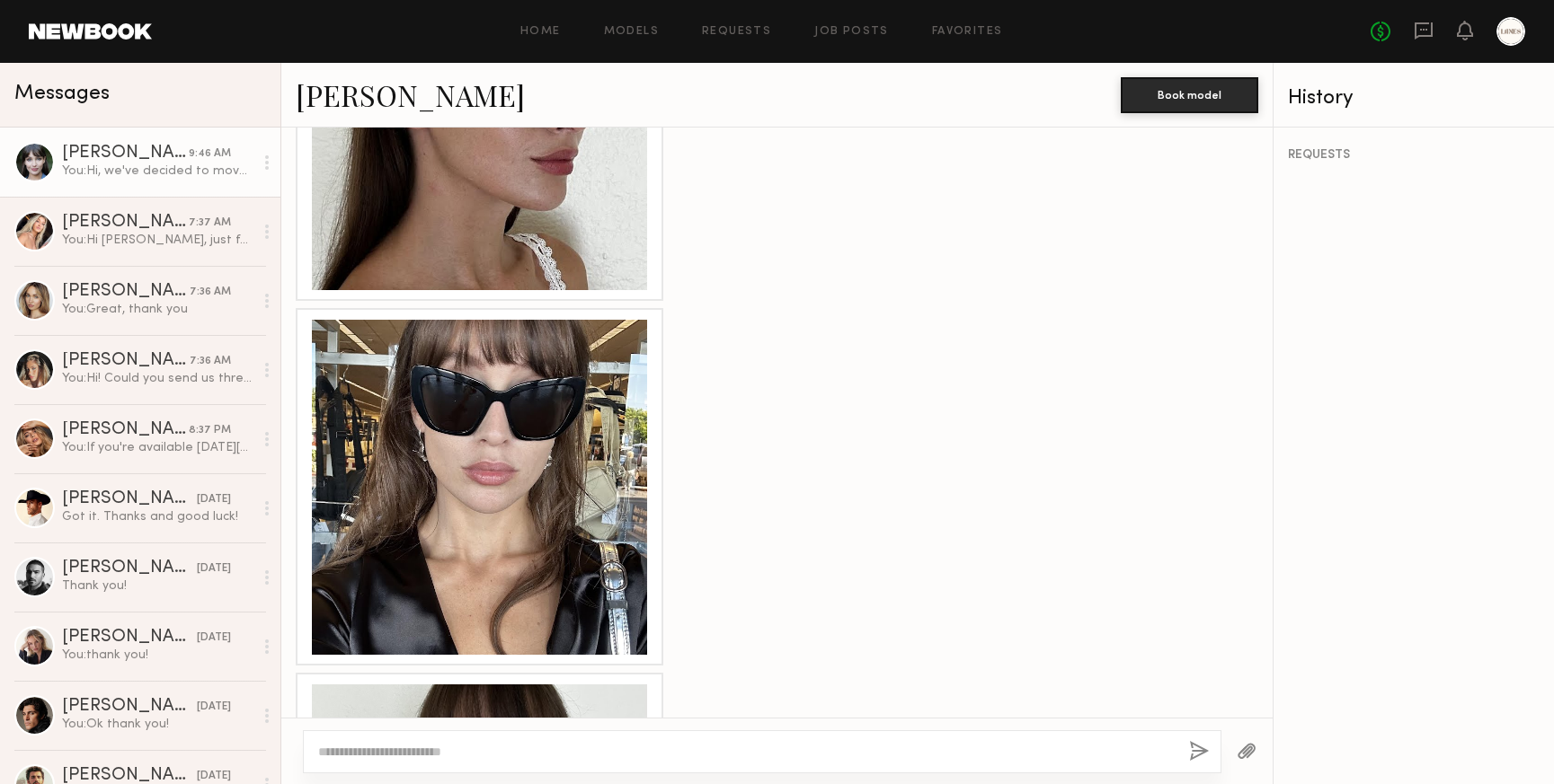
scroll to position [4156, 0]
